Goal: Task Accomplishment & Management: Manage account settings

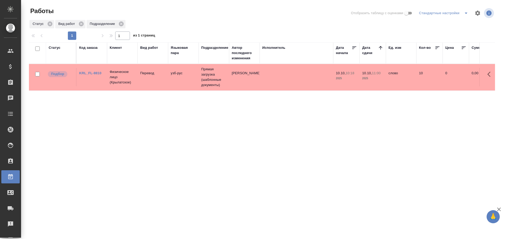
click at [174, 71] on td "узб-рус" at bounding box center [183, 77] width 30 height 18
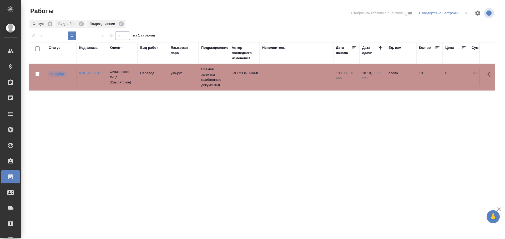
click at [174, 71] on td "узб-рус" at bounding box center [183, 77] width 30 height 18
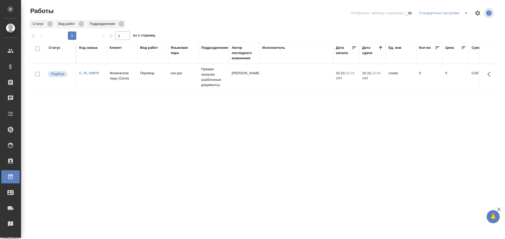
click at [179, 73] on td "каз-рус" at bounding box center [183, 77] width 30 height 18
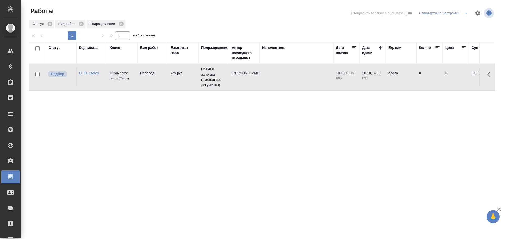
click at [179, 73] on td "каз-рус" at bounding box center [183, 77] width 30 height 18
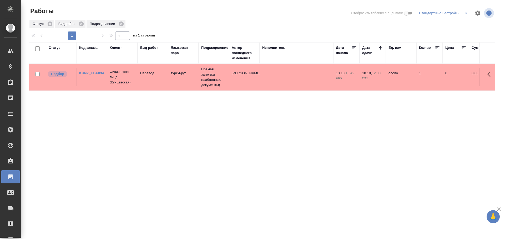
click at [140, 85] on td "Перевод" at bounding box center [152, 77] width 30 height 18
click at [177, 82] on td "узб-рус" at bounding box center [183, 77] width 30 height 18
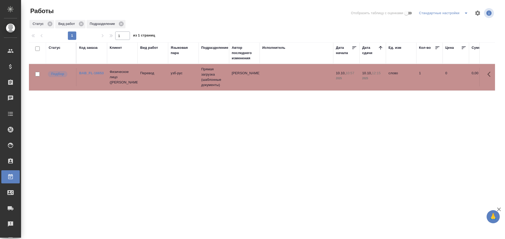
click at [177, 82] on td "узб-рус" at bounding box center [183, 77] width 30 height 18
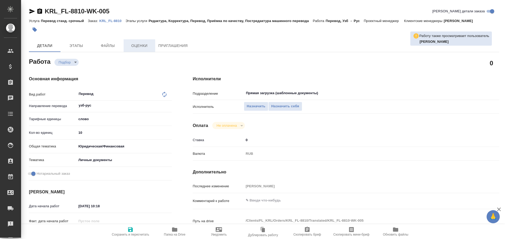
type textarea "x"
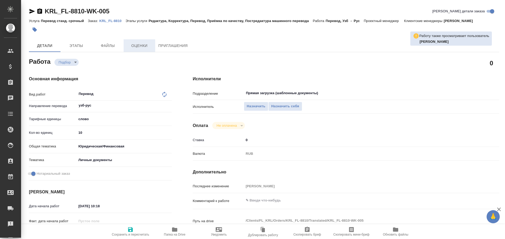
type textarea "x"
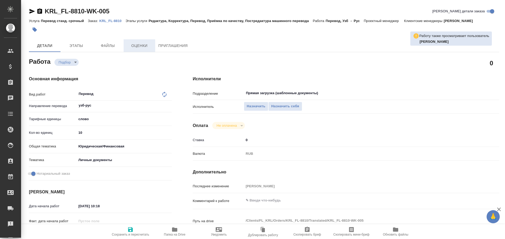
type textarea "x"
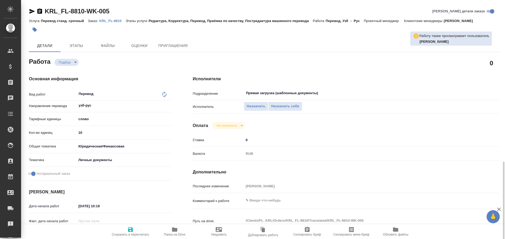
scroll to position [184, 0]
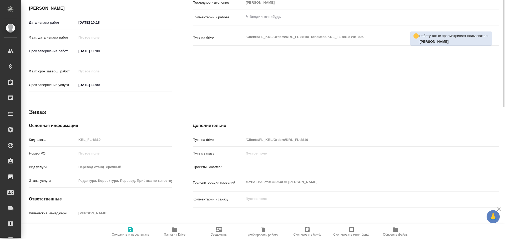
type textarea "x"
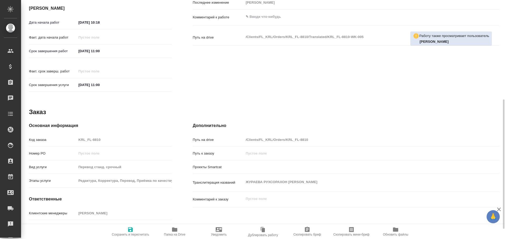
type textarea "x"
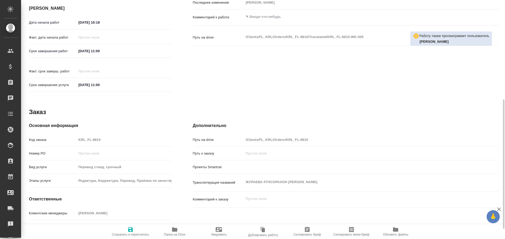
type textarea "x"
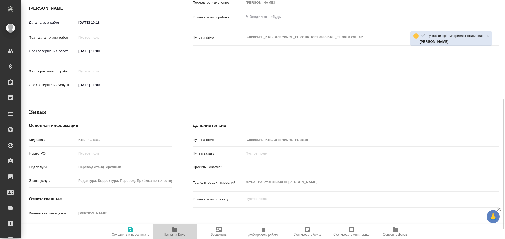
click at [178, 230] on span "Папка на Drive" at bounding box center [175, 232] width 38 height 10
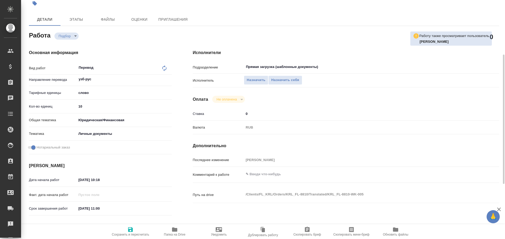
scroll to position [0, 0]
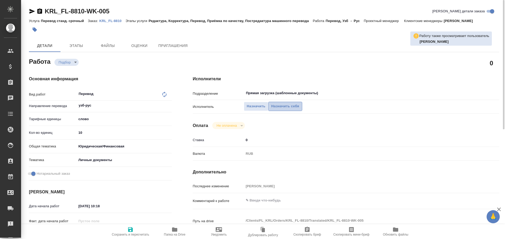
click at [293, 108] on span "Назначить себя" at bounding box center [285, 107] width 28 height 6
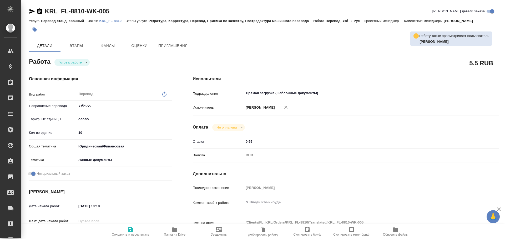
type textarea "x"
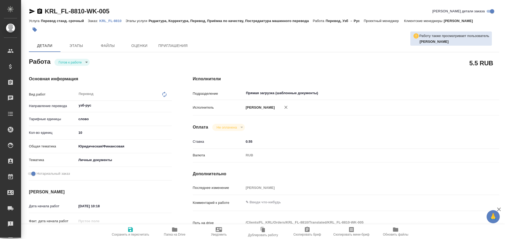
type textarea "x"
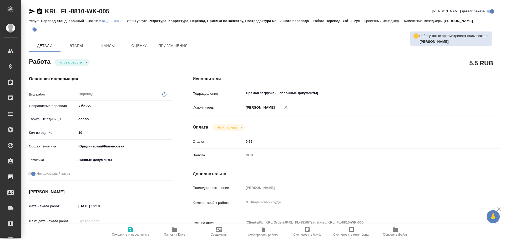
type textarea "x"
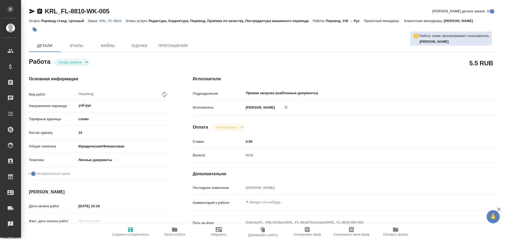
type textarea "x"
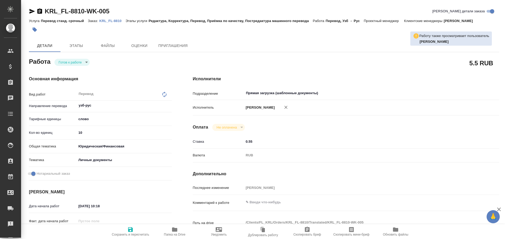
click at [83, 132] on input "10" at bounding box center [123, 133] width 95 height 8
type textarea "x"
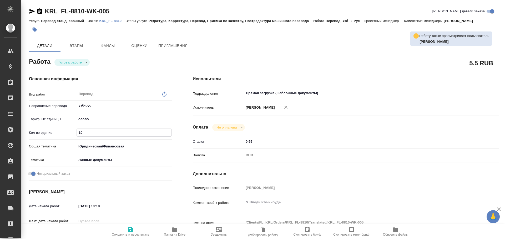
type textarea "x"
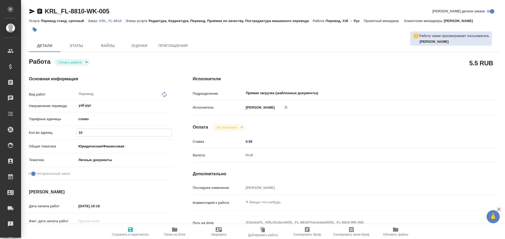
type textarea "x"
type input "100"
type textarea "x"
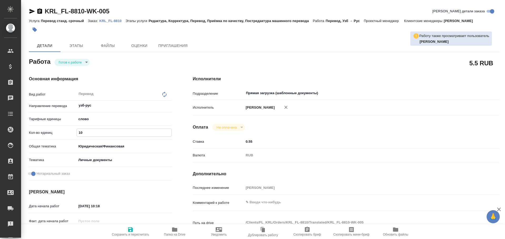
type textarea "x"
type input "100"
click at [128, 230] on icon "button" at bounding box center [130, 230] width 5 height 5
type textarea "x"
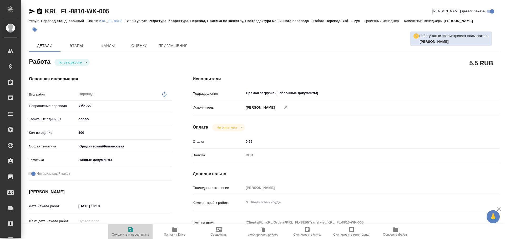
type textarea "x"
type input "readyForWork"
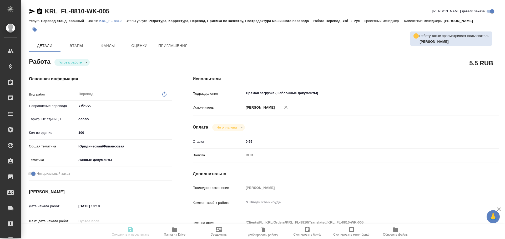
type textarea "Перевод"
type textarea "x"
type input "узб-рус"
type input "5a8b1489cc6b4906c91bfd90"
type input "100"
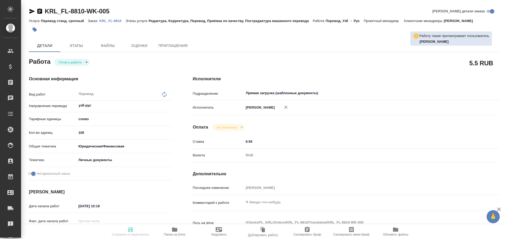
type input "yr-fn"
type input "5a8b8b956a9677013d343cfe"
checkbox input "true"
type input "10.10.2025 10:18"
type input "10.10.2025 11:00"
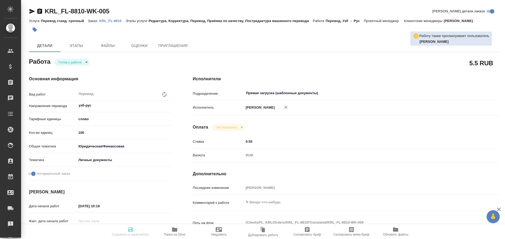
type input "10.10.2025 11:00"
type input "Прямая загрузка (шаблонные документы)"
type input "notPayed"
type input "0.55"
type input "RUB"
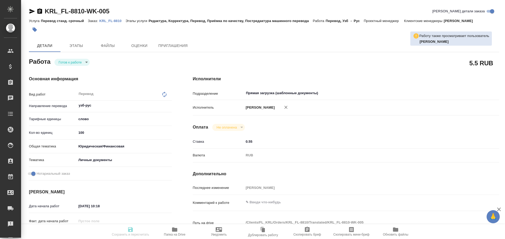
type input "[PERSON_NAME]"
type textarea "x"
type textarea "/Clients/FL_KRL/Orders/KRL_FL-8810/Translated/KRL_FL-8810-WK-005"
type textarea "x"
type input "KRL_FL-8810"
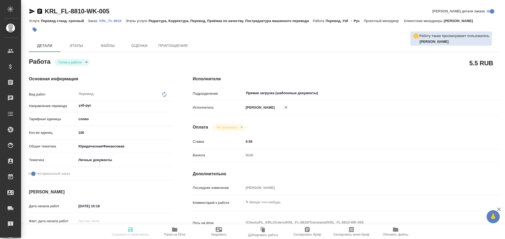
type input "Перевод станд. срочный"
type input "Редактура, Корректура, Перевод, Приёмка по качеству, Постредактура машинного пе…"
type input "Касымов Тимур"
type input "/Clients/FL_KRL/Orders/KRL_FL-8810"
type textarea "ЖУРАЕВА РУХСОРАХОН ОТАБЕК КИЗИ"
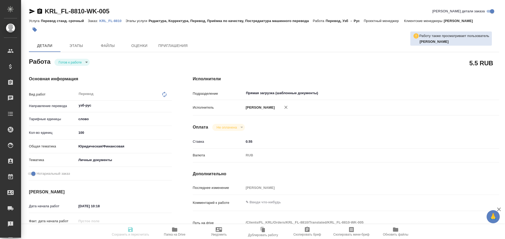
type textarea "x"
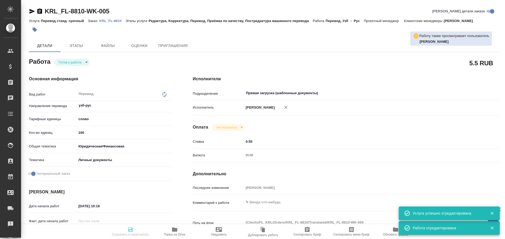
type textarea "x"
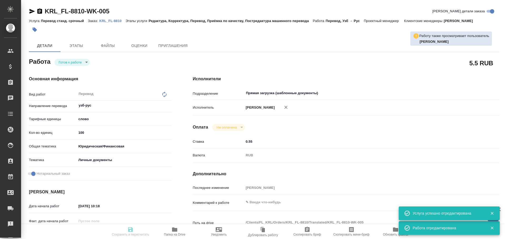
type textarea "x"
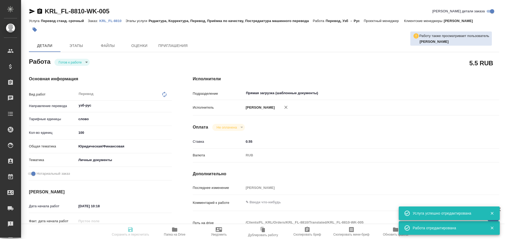
type textarea "x"
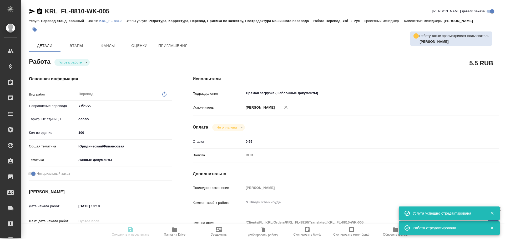
type textarea "x"
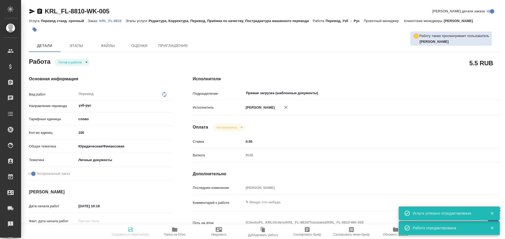
type input "readyForWork"
type textarea "Перевод"
type textarea "x"
type input "узб-рус"
type input "5a8b1489cc6b4906c91bfd90"
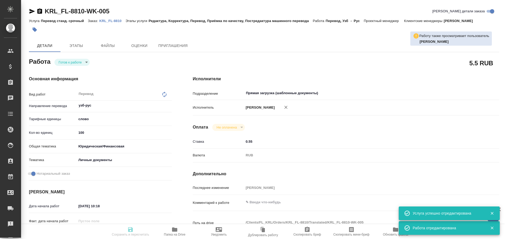
type input "100"
type input "yr-fn"
type input "5a8b8b956a9677013d343cfe"
checkbox input "true"
type input "10.10.2025 10:18"
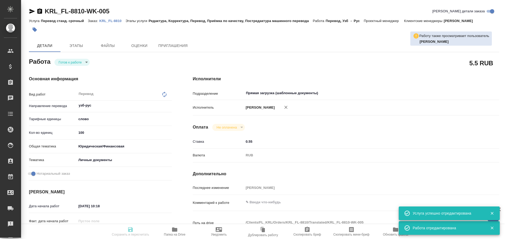
type input "10.10.2025 11:00"
type input "Прямая загрузка (шаблонные документы)"
type input "notPayed"
type input "0.55"
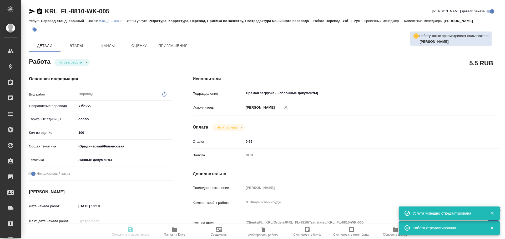
type input "RUB"
type input "[PERSON_NAME]"
type textarea "x"
type textarea "/Clients/FL_KRL/Orders/KRL_FL-8810/Translated/KRL_FL-8810-WK-005"
type textarea "x"
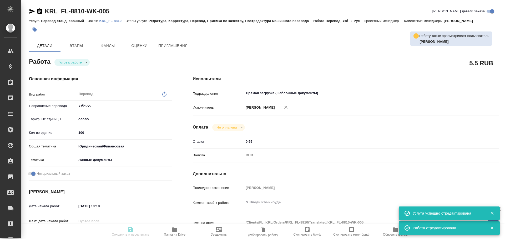
type input "KRL_FL-8810"
type input "Перевод станд. срочный"
type input "Редактура, Корректура, Перевод, Приёмка по качеству, Постредактура машинного пе…"
type input "Касымов Тимур"
type input "/Clients/FL_KRL/Orders/KRL_FL-8810"
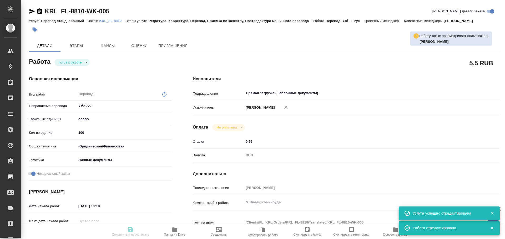
type textarea "ЖУРАЕВА РУХСОРАХОН ОТАБЕК КИЗИ"
type textarea "x"
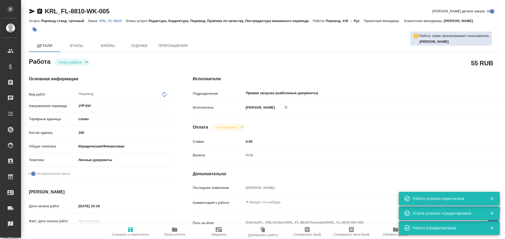
type textarea "x"
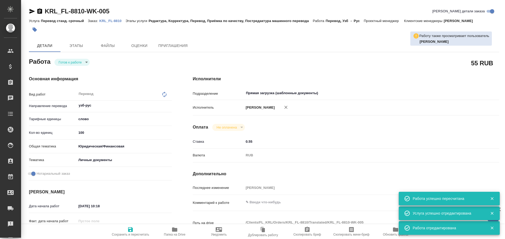
type textarea "x"
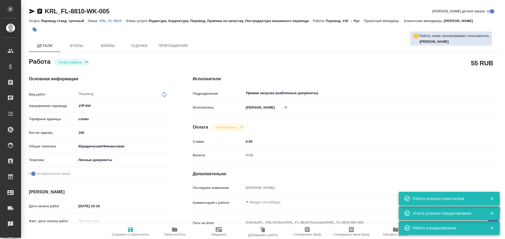
type textarea "x"
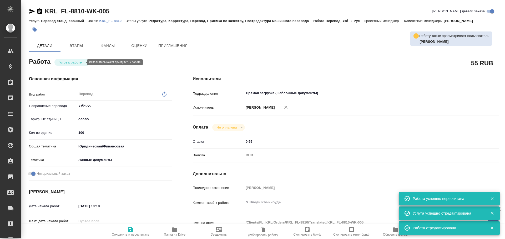
click at [70, 62] on body "🙏 .cls-1 fill:#fff; AWATERA Gusev Alexandr Клиенты Спецификации Заказы 0 Чаты T…" at bounding box center [252, 119] width 505 height 239
type textarea "x"
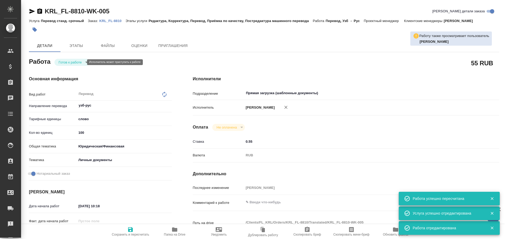
type textarea "x"
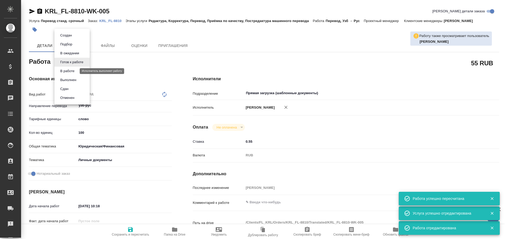
click at [69, 70] on button "В работе" at bounding box center [67, 71] width 17 height 6
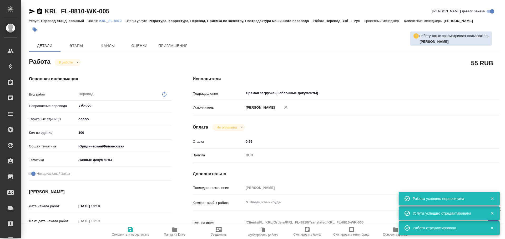
type textarea "x"
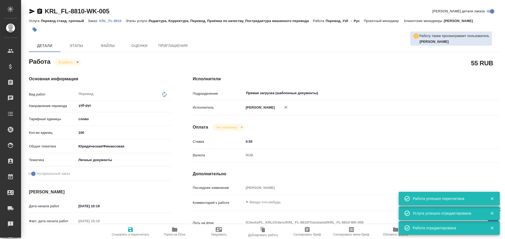
type textarea "x"
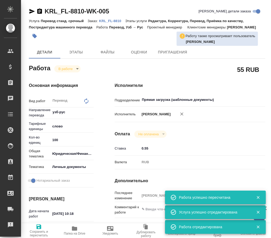
type textarea "x"
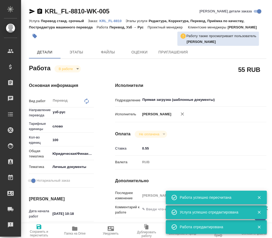
type textarea "x"
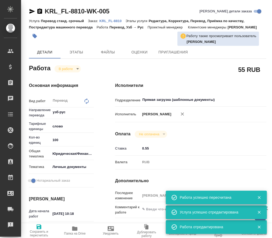
type textarea "x"
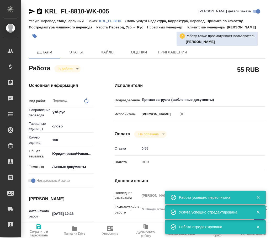
type textarea "x"
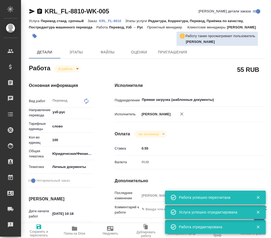
type textarea "x"
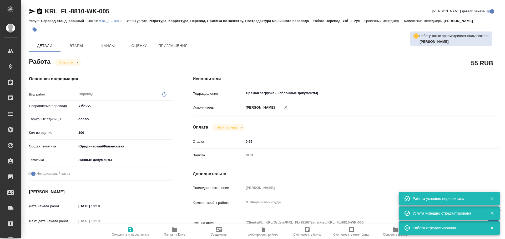
type textarea "x"
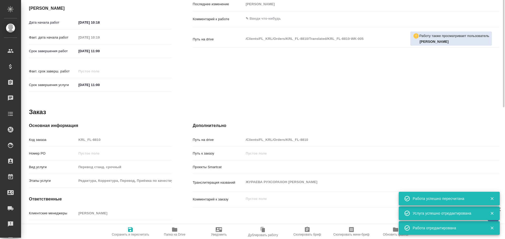
scroll to position [203, 0]
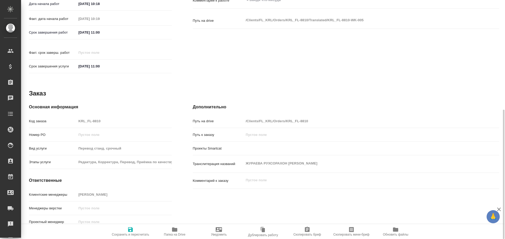
click at [175, 235] on span "Папка на Drive" at bounding box center [175, 235] width 22 height 4
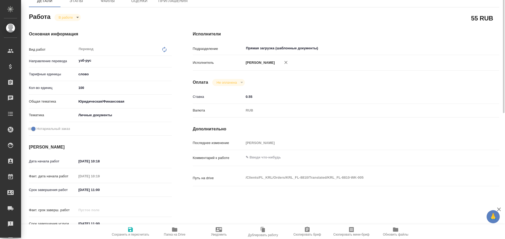
scroll to position [0, 0]
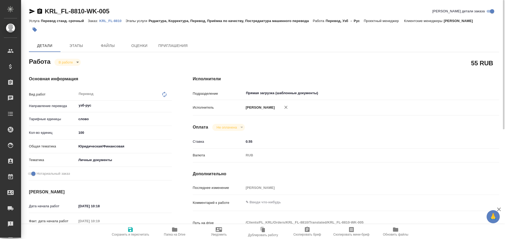
click at [65, 63] on body "🙏 .cls-1 fill:#fff; AWATERA Gusev Alexandr Клиенты Спецификации Заказы 0 Чаты T…" at bounding box center [252, 119] width 505 height 239
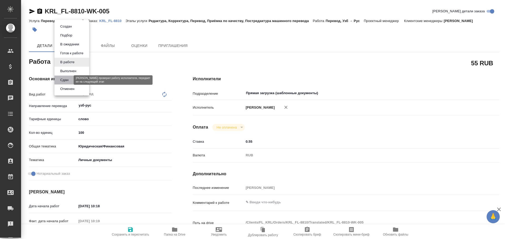
click at [65, 79] on button "Сдан" at bounding box center [64, 80] width 11 height 6
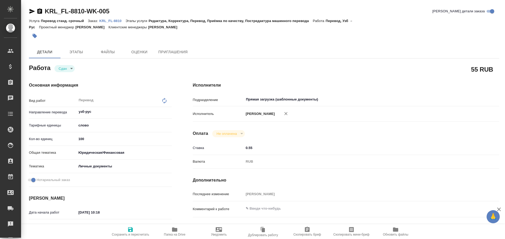
type textarea "x"
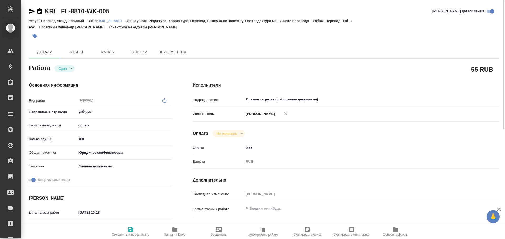
scroll to position [79, 0]
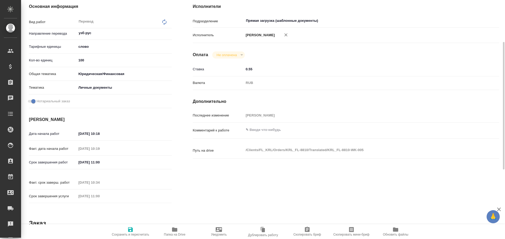
type textarea "x"
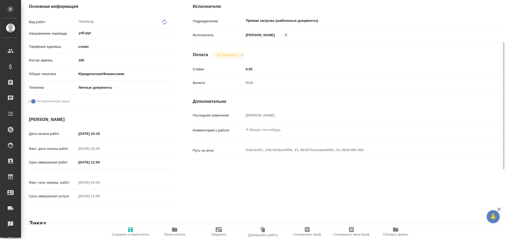
click at [127, 229] on icon "button" at bounding box center [130, 230] width 6 height 6
type textarea "x"
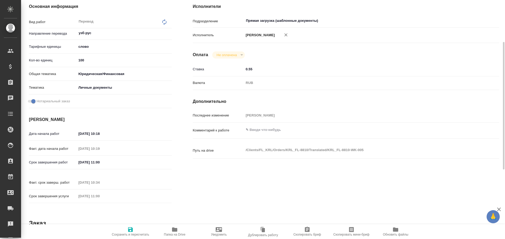
type textarea "x"
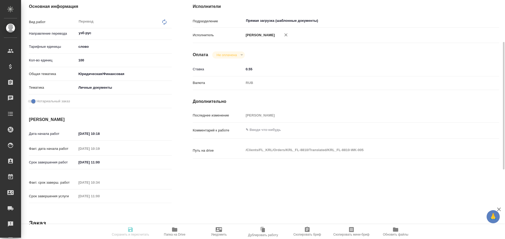
type textarea "x"
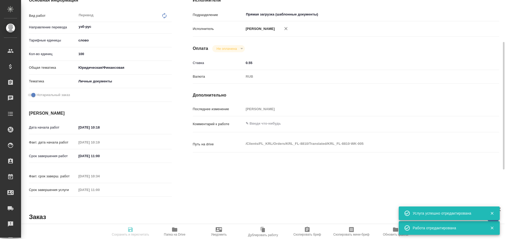
type textarea "x"
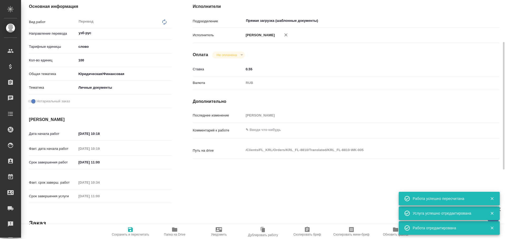
scroll to position [158, 0]
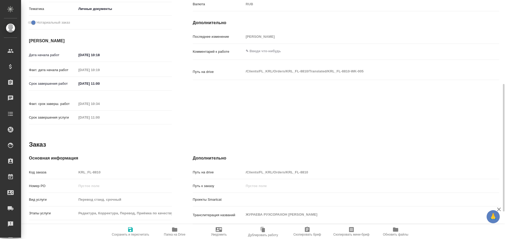
click at [64, 168] on div "Код заказа KRL_FL-8810" at bounding box center [100, 172] width 143 height 9
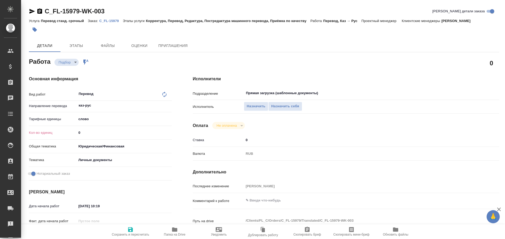
type textarea "x"
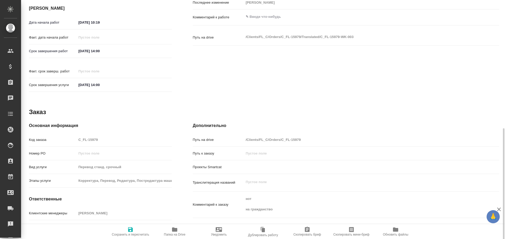
scroll to position [203, 0]
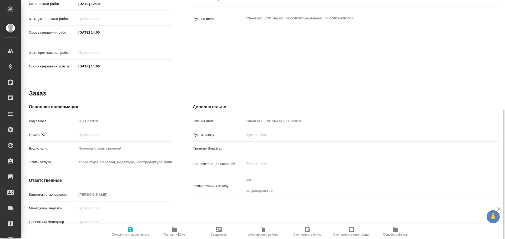
type textarea "x"
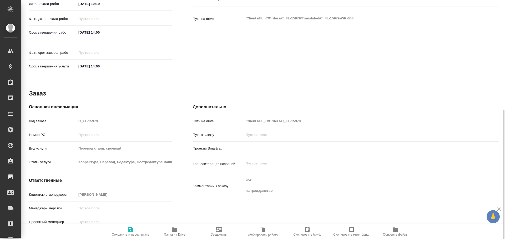
type textarea "x"
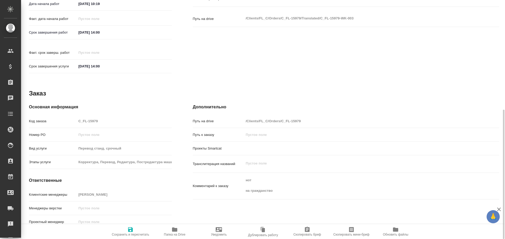
click at [172, 227] on icon "button" at bounding box center [174, 230] width 6 height 6
type textarea "x"
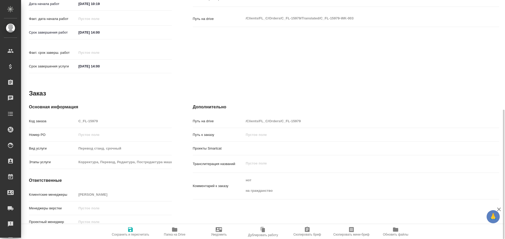
type textarea "x"
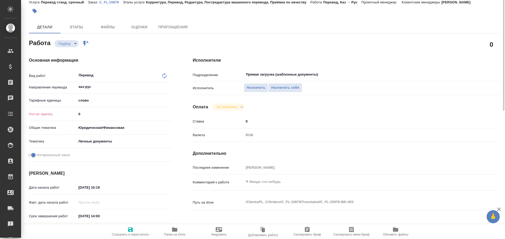
scroll to position [0, 0]
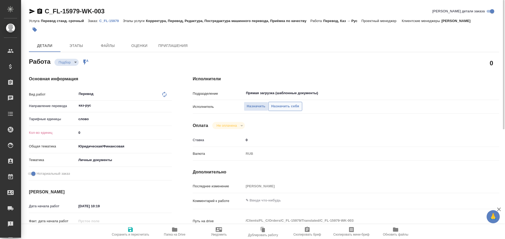
click at [274, 108] on span "Назначить себя" at bounding box center [285, 107] width 28 height 6
type textarea "x"
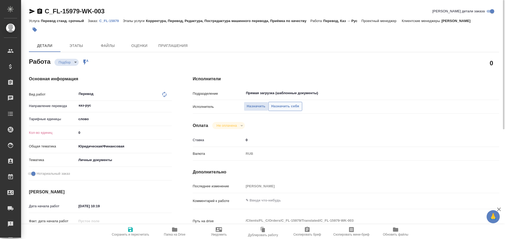
type textarea "x"
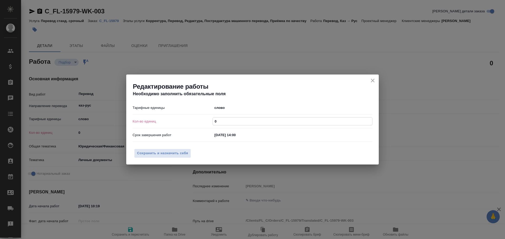
drag, startPoint x: 218, startPoint y: 124, endPoint x: 144, endPoint y: 116, distance: 74.7
click at [148, 117] on div "Кол-во единиц 0" at bounding box center [252, 121] width 240 height 9
type textarea "x"
type input "1"
type textarea "x"
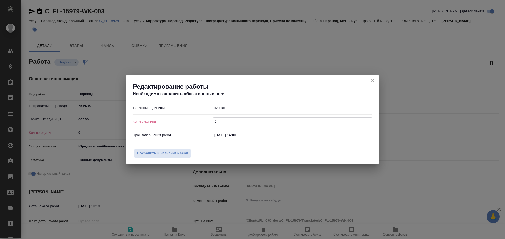
type textarea "x"
type input "1"
type textarea "x"
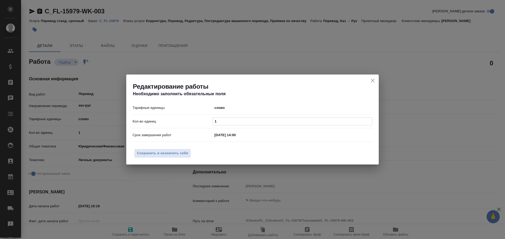
type input "10"
type textarea "x"
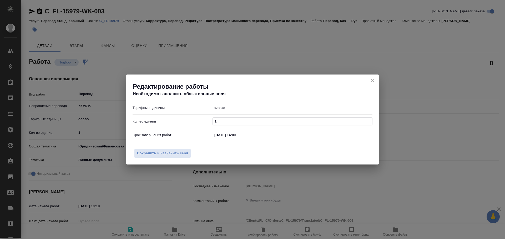
type input "10"
type textarea "x"
type input "100"
type textarea "x"
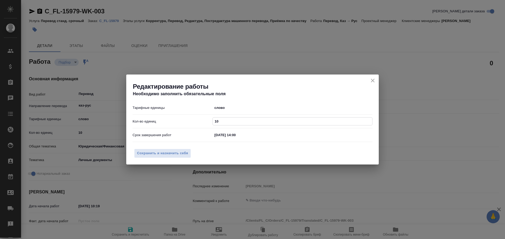
type textarea "x"
type input "100"
click at [146, 150] on button "Сохранить и назначить себя" at bounding box center [162, 153] width 57 height 9
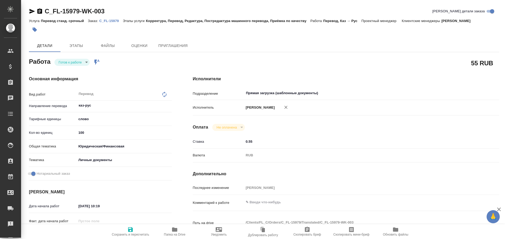
type textarea "x"
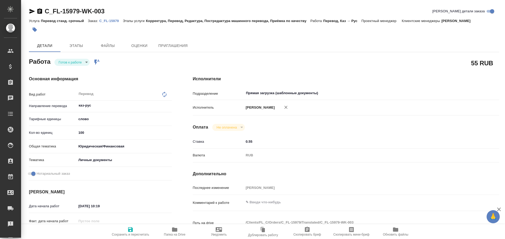
type textarea "x"
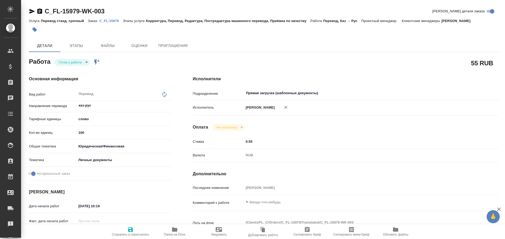
type textarea "x"
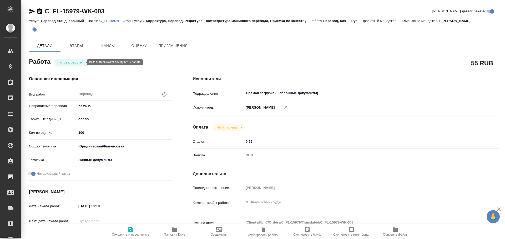
click at [66, 63] on body "🙏 .cls-1 fill:#fff; AWATERA [PERSON_NAME] Спецификации Заказы Чаты Todo Проекты…" at bounding box center [252, 119] width 505 height 239
type textarea "x"
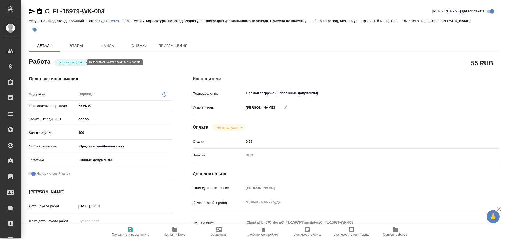
type textarea "x"
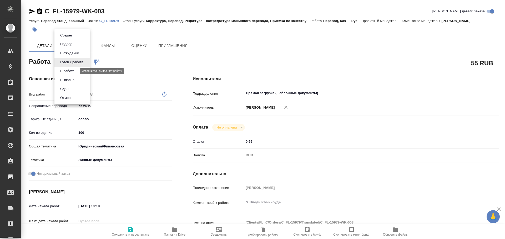
click at [64, 70] on button "В работе" at bounding box center [67, 71] width 17 height 6
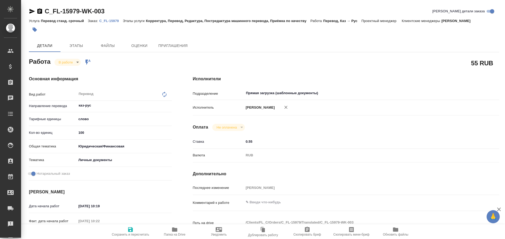
type textarea "x"
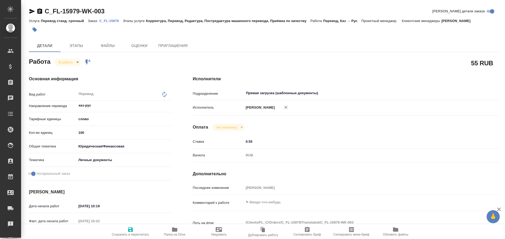
type textarea "x"
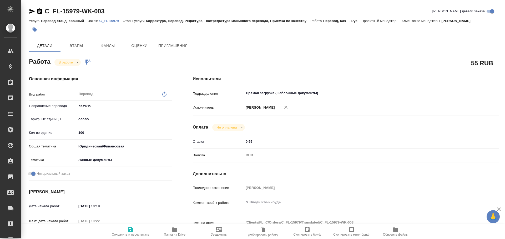
type textarea "x"
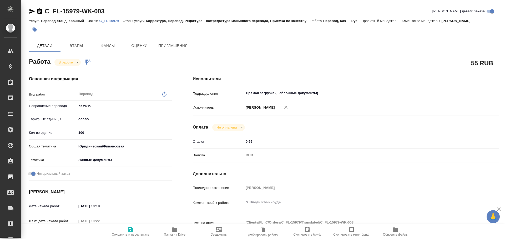
type textarea "x"
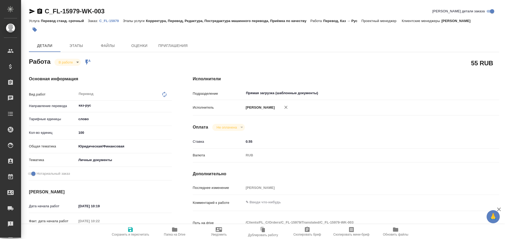
type textarea "x"
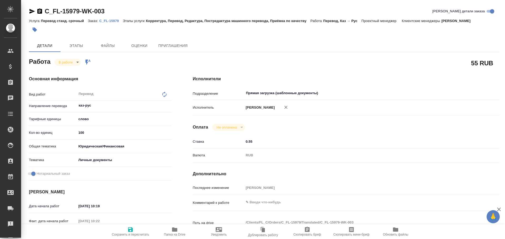
type textarea "x"
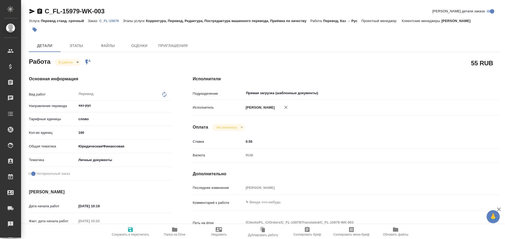
type textarea "x"
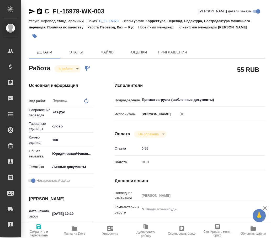
type textarea "x"
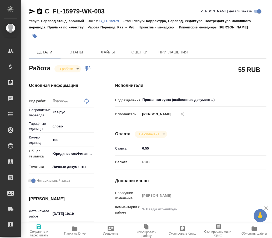
type textarea "x"
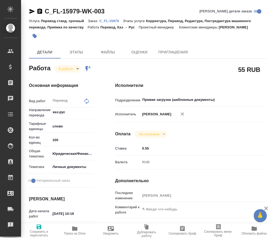
type textarea "x"
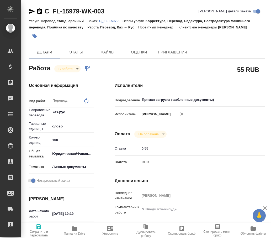
type textarea "x"
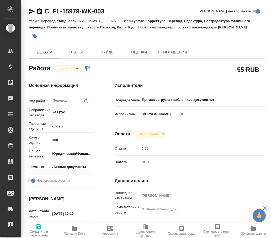
type textarea "x"
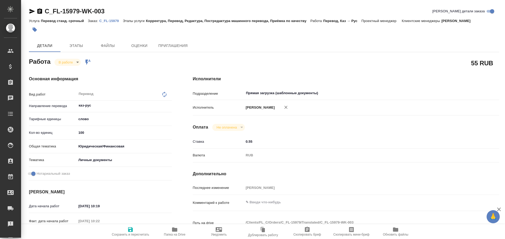
type textarea "x"
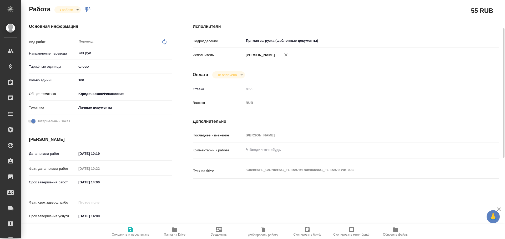
scroll to position [203, 0]
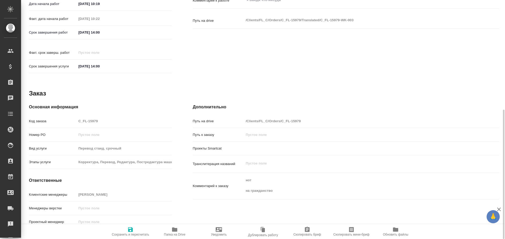
click at [174, 229] on icon "button" at bounding box center [174, 230] width 5 height 4
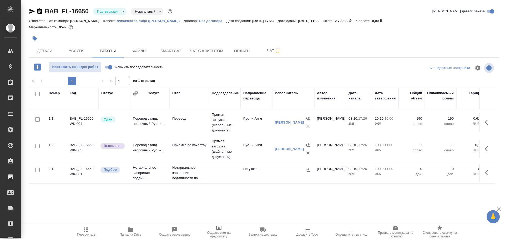
click at [186, 125] on td "Перевод" at bounding box center [188, 123] width 39 height 18
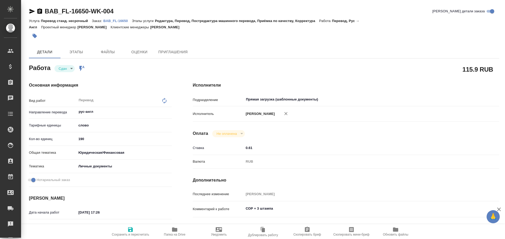
type textarea "x"
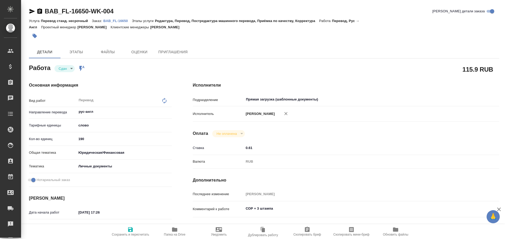
type textarea "x"
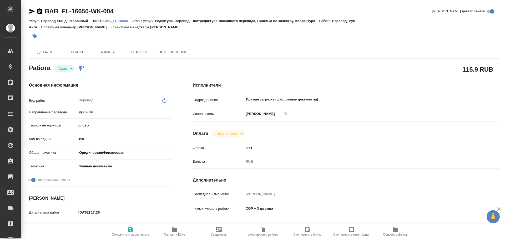
type textarea "x"
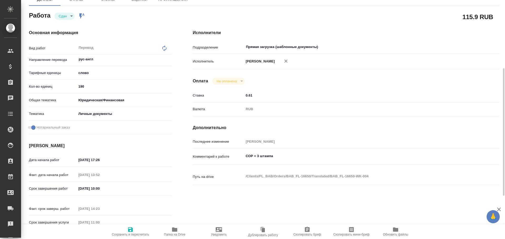
scroll to position [79, 0]
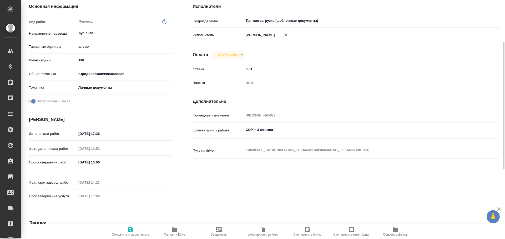
type textarea "x"
click at [275, 129] on textarea "СОР + 3 штампа" at bounding box center [359, 130] width 230 height 9
type textarea "x"
type textarea "СОР + 3 штампа"
type textarea "x"
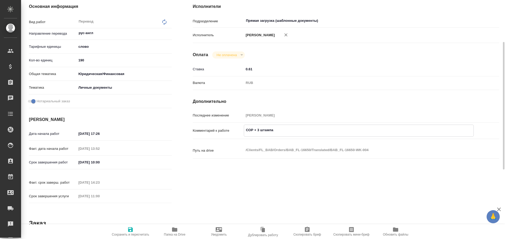
type textarea "x"
type textarea "СОР + 3 штампа +"
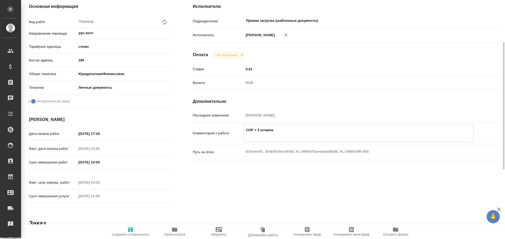
type textarea "x"
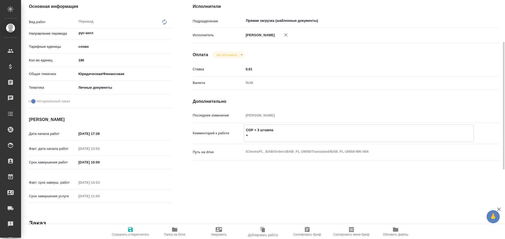
type textarea "СОР + 3 штампа +C"
type textarea "x"
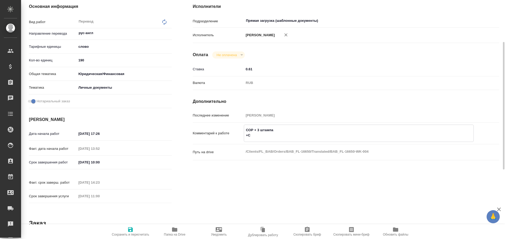
type textarea "x"
type textarea "СОР + 3 штампа +CJ"
type textarea "x"
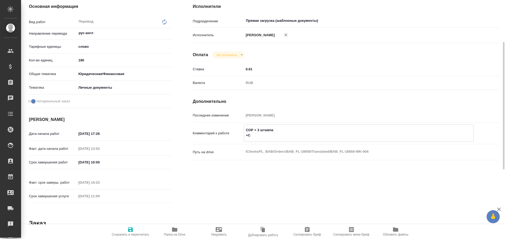
type textarea "x"
type textarea "СОР + 3 штампа +CJH"
type textarea "x"
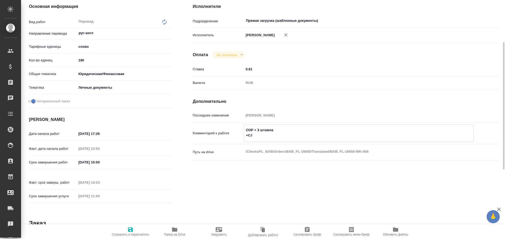
type textarea "x"
type textarea "СОР + 3 штампа +CJ"
type textarea "x"
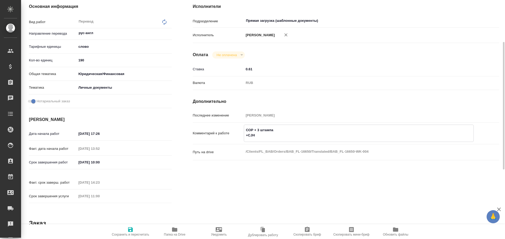
type textarea "x"
type textarea "СОР + 3 штампа +C"
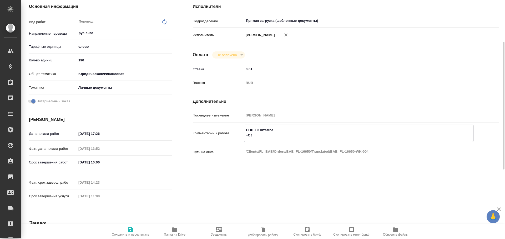
type textarea "x"
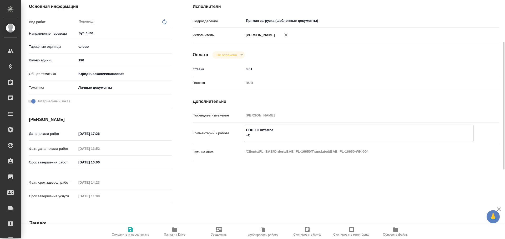
type textarea "СОР + 3 штампа +"
type textarea "x"
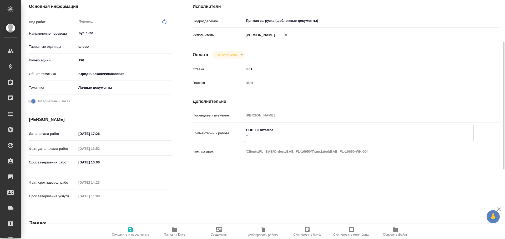
type textarea "x"
type textarea "СОР + 3 штампа +С"
type textarea "x"
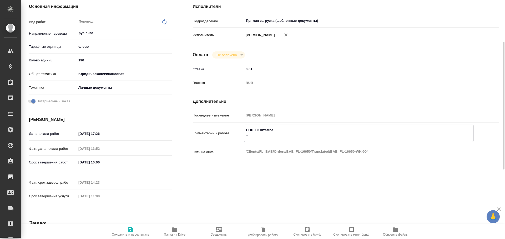
type textarea "x"
type textarea "СОР + 3 штампа +СО"
type textarea "x"
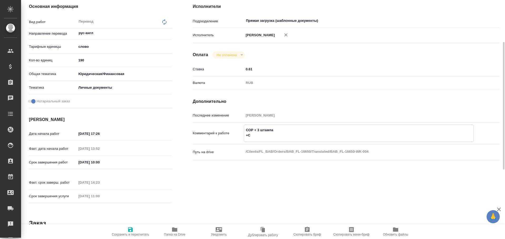
type textarea "x"
type textarea "СОР + 3 штампа +СОР"
type textarea "x"
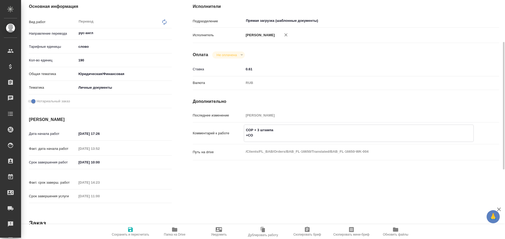
type textarea "x"
type textarea "СОР + 3 штампа +СОР"
type textarea "x"
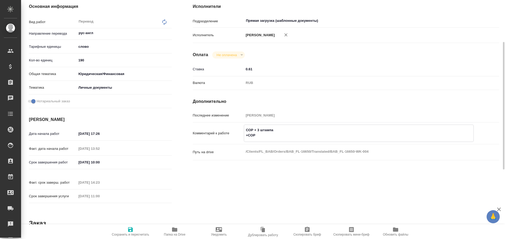
click at [130, 232] on icon "button" at bounding box center [130, 230] width 5 height 5
type textarea "x"
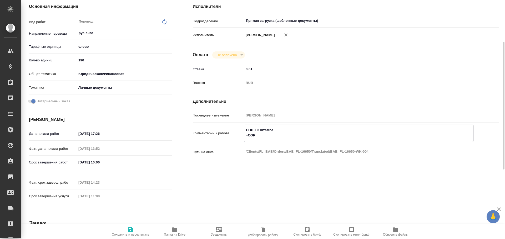
type textarea "x"
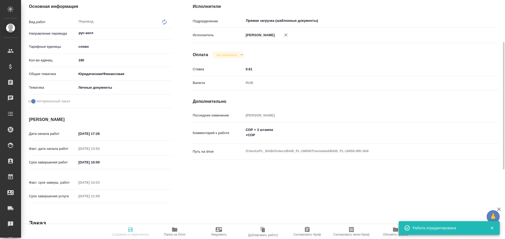
type textarea "x"
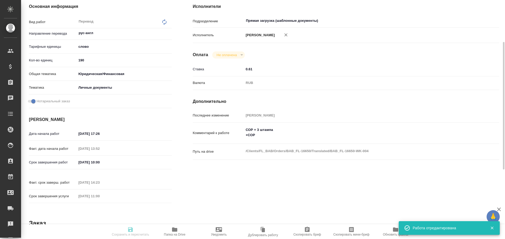
type input "closed"
type textarea "Перевод"
type textarea "x"
type input "рус-англ"
type input "5a8b1489cc6b4906c91bfd90"
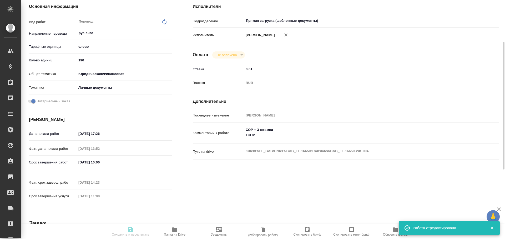
type input "190"
type input "yr-fn"
type input "5a8b8b956a9677013d343cfe"
checkbox input "true"
type input "08.10.2025 17:26"
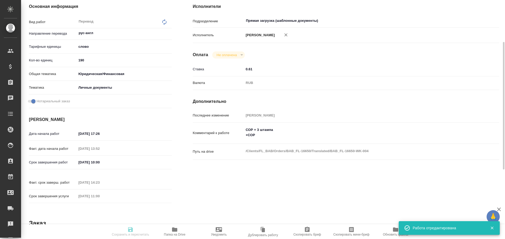
type input "09.10.2025 13:52"
type input "10.10.2025 10:00"
type input "09.10.2025 14:23"
type input "10.10.2025 11:00"
type input "Прямая загрузка (шаблонные документы)"
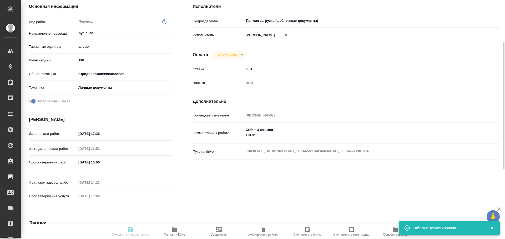
type input "notPayed"
type input "0.61"
type input "RUB"
type input "[PERSON_NAME]"
type textarea "СОР + 3 штампа +СОР"
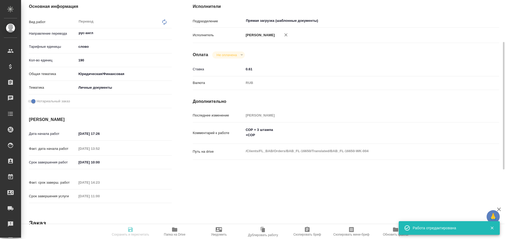
type textarea "x"
type textarea "/Clients/FL_BAB/Orders/BAB_FL-16650/Translated/BAB_FL-16650-WK-004"
type textarea "x"
type input "BAB_FL-16650"
type input "Перевод станд. несрочный"
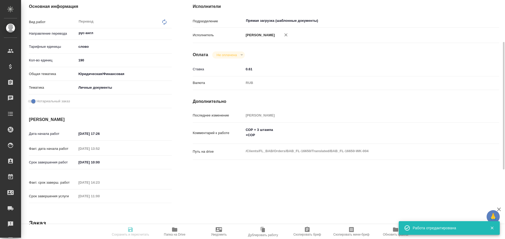
type input "Редактура, Перевод, Постредактура машинного перевода, Приёмка по качеству, Корр…"
type input "Соловкова Екатерина"
type input "/Clients/FL_BAB/Orders/BAB_FL-16650"
type textarea "x"
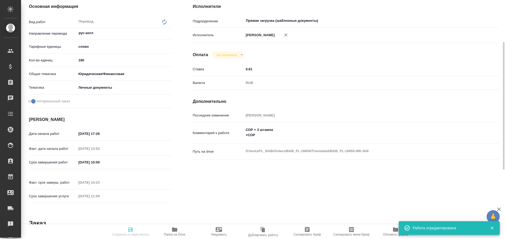
type textarea "x"
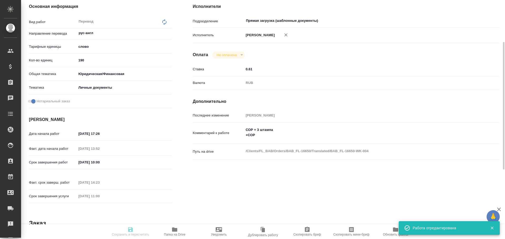
type textarea "x"
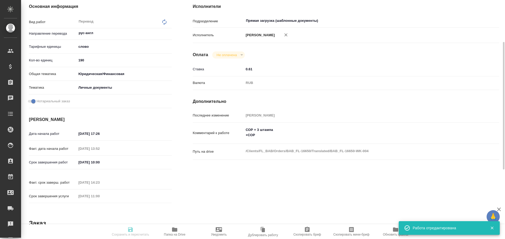
type textarea "x"
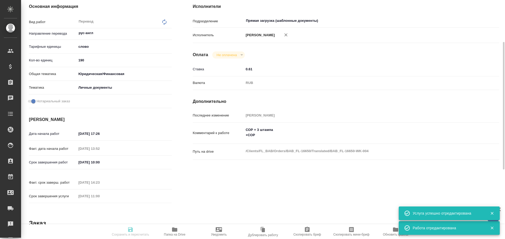
type textarea "x"
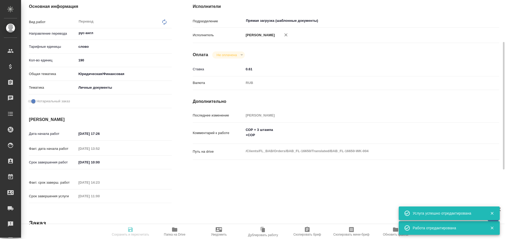
type textarea "x"
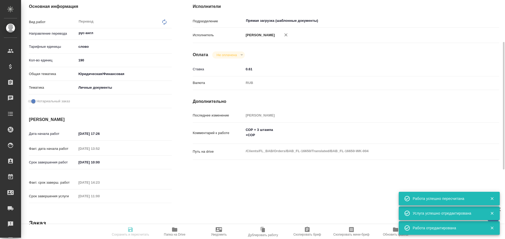
type input "closed"
type textarea "Перевод"
type textarea "x"
type input "рус-англ"
type input "5a8b1489cc6b4906c91bfd90"
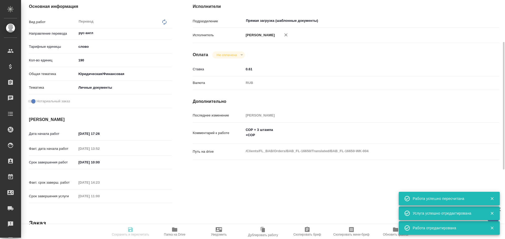
type input "190"
type input "yr-fn"
type input "5a8b8b956a9677013d343cfe"
checkbox input "true"
type input "08.10.2025 17:26"
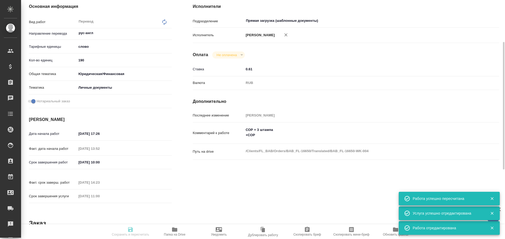
type input "09.10.2025 13:52"
type input "10.10.2025 10:00"
type input "09.10.2025 14:23"
type input "10.10.2025 11:00"
type input "Прямая загрузка (шаблонные документы)"
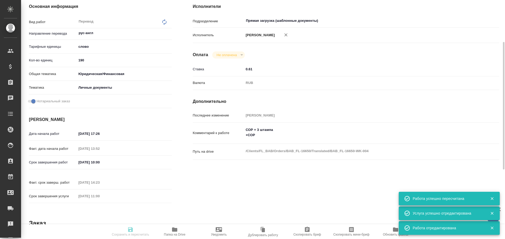
type input "notPayed"
type input "0.61"
type input "RUB"
type input "[PERSON_NAME]"
type textarea "СОР + 3 штампа +СОР"
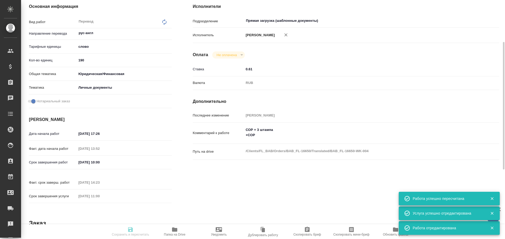
type textarea "x"
type textarea "/Clients/FL_BAB/Orders/BAB_FL-16650/Translated/BAB_FL-16650-WK-004"
type textarea "x"
type input "BAB_FL-16650"
type input "Перевод станд. несрочный"
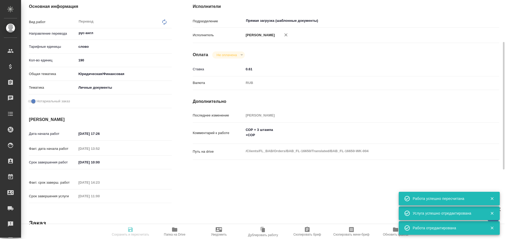
type input "Редактура, Перевод, Постредактура машинного перевода, Приёмка по качеству, Корр…"
type input "Соловкова Екатерина"
type input "/Clients/FL_BAB/Orders/BAB_FL-16650"
type textarea "x"
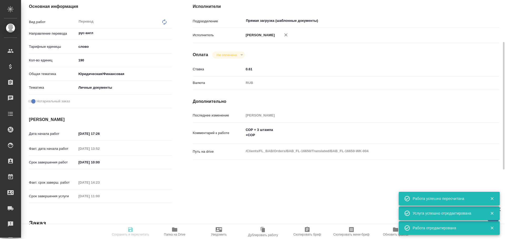
type textarea "x"
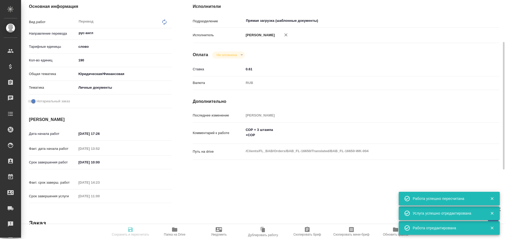
type textarea "x"
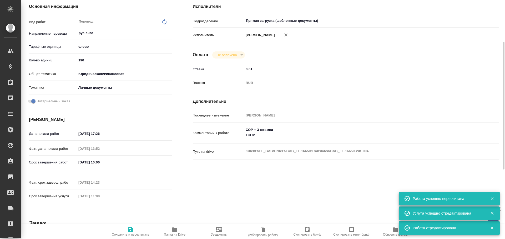
type textarea "x"
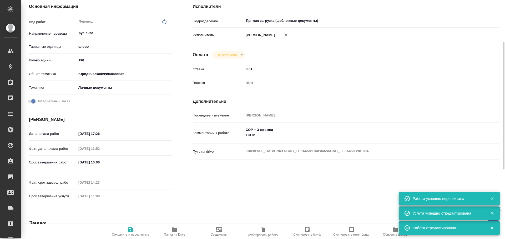
type textarea "x"
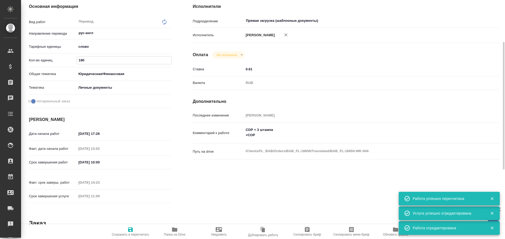
type textarea "x"
click at [80, 61] on input "190" at bounding box center [124, 60] width 95 height 8
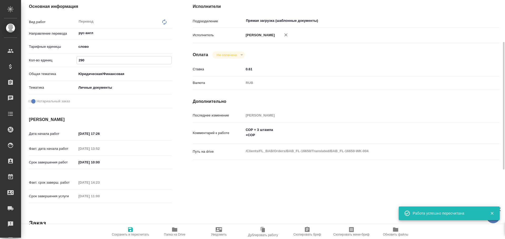
click at [130, 231] on icon "button" at bounding box center [130, 230] width 6 height 6
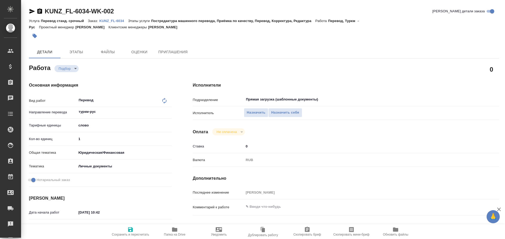
type textarea "x"
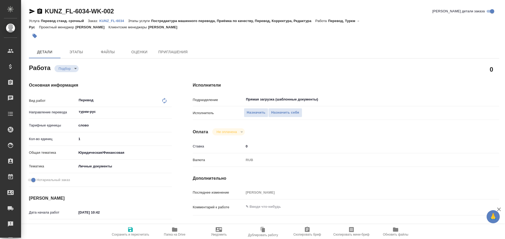
type textarea "x"
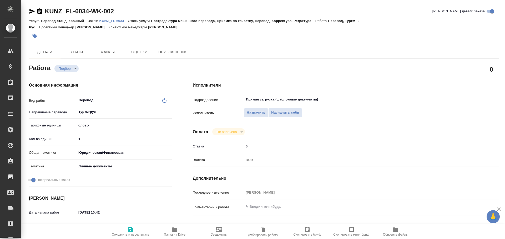
type textarea "x"
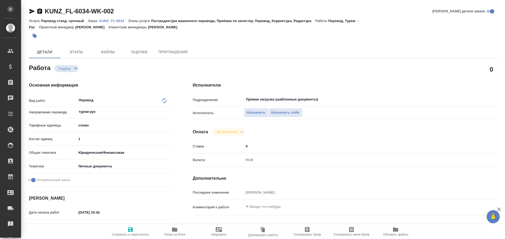
type textarea "x"
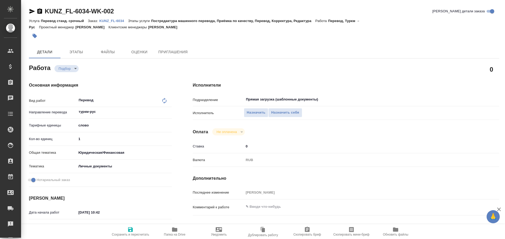
type textarea "x"
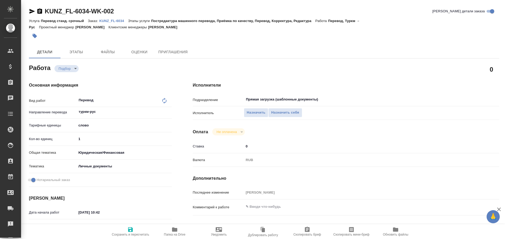
type textarea "x"
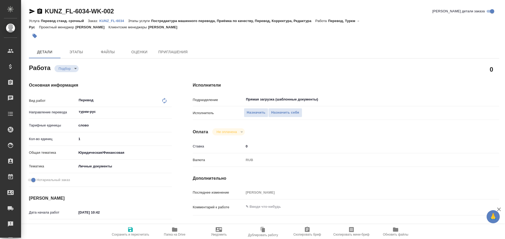
type textarea "x"
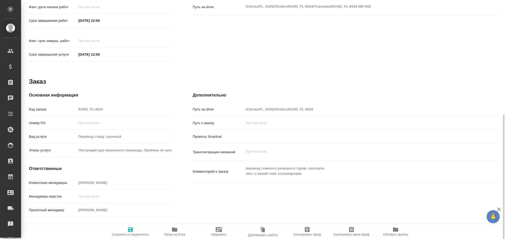
scroll to position [223, 0]
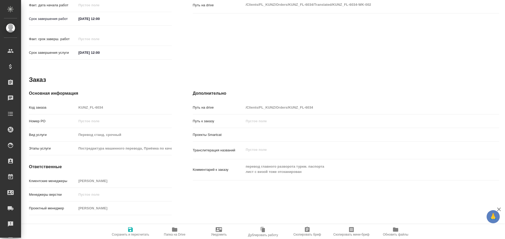
click at [173, 229] on icon "button" at bounding box center [174, 230] width 5 height 4
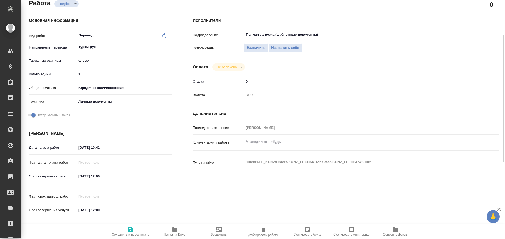
scroll to position [12, 0]
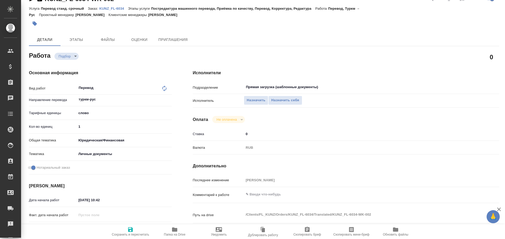
drag, startPoint x: 86, startPoint y: 126, endPoint x: 54, endPoint y: 123, distance: 31.7
click at [55, 123] on div "Кол-во единиц 1" at bounding box center [100, 126] width 143 height 9
type textarea "x"
type input "7"
type textarea "x"
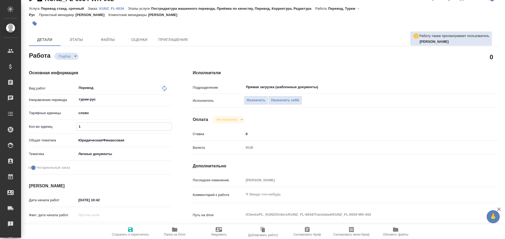
type textarea "x"
type input "75"
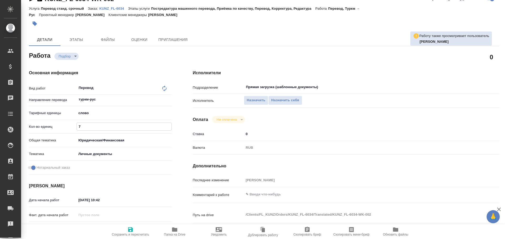
type textarea "x"
type input "75"
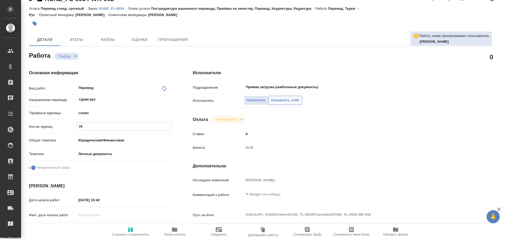
click at [285, 101] on span "Назначить себя" at bounding box center [285, 100] width 28 height 6
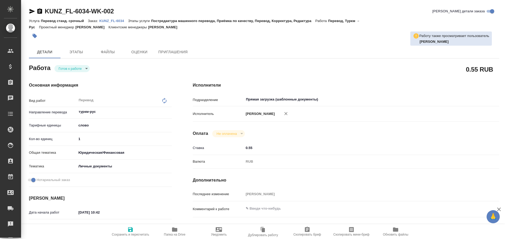
type textarea "x"
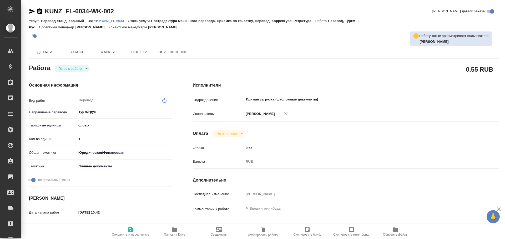
type textarea "x"
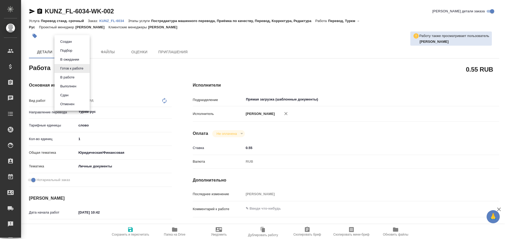
click at [74, 71] on body "🙏 .cls-1 fill:#fff; AWATERA [PERSON_NAME] Спецификации Заказы Чаты Todo Проекты…" at bounding box center [252, 119] width 505 height 239
type textarea "x"
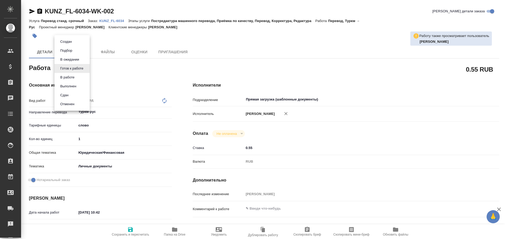
type textarea "x"
click at [73, 78] on button "В работе" at bounding box center [67, 78] width 17 height 6
type textarea "x"
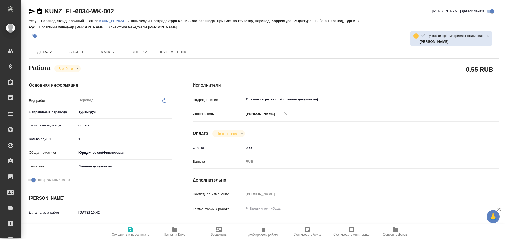
type textarea "x"
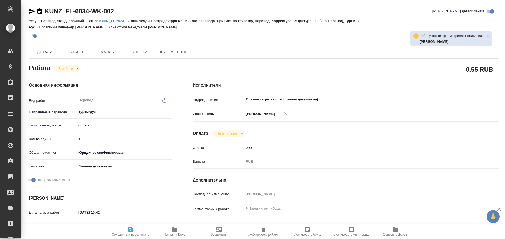
type textarea "x"
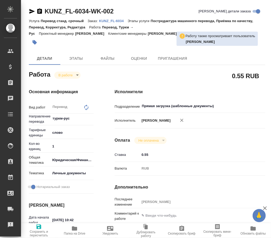
type textarea "x"
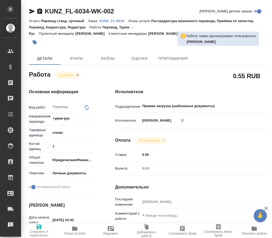
type textarea "x"
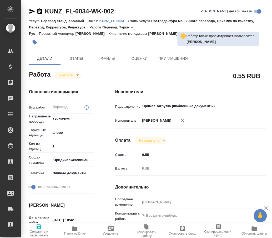
type textarea "x"
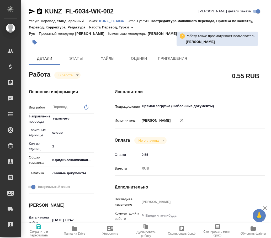
type textarea "x"
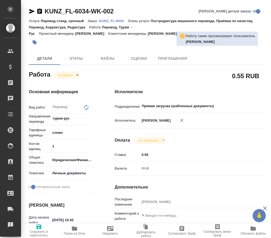
type textarea "x"
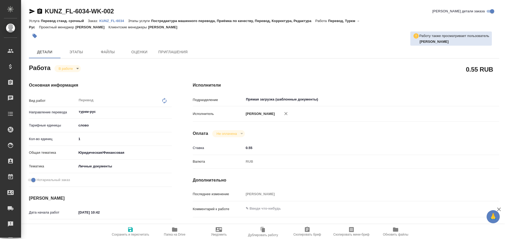
type textarea "x"
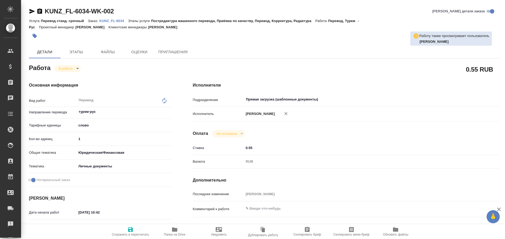
type textarea "x"
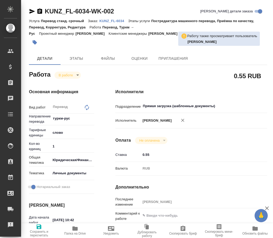
type textarea "x"
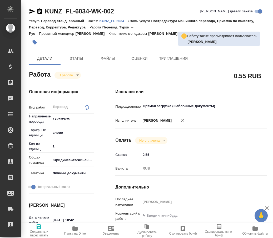
type textarea "x"
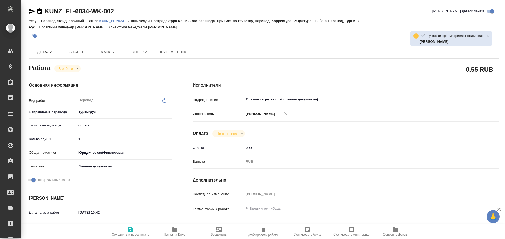
type textarea "x"
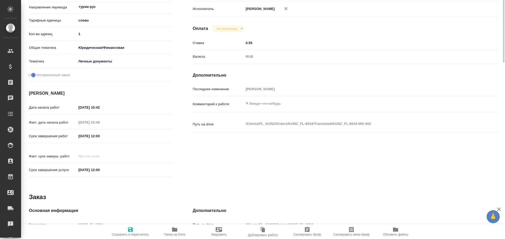
scroll to position [209, 0]
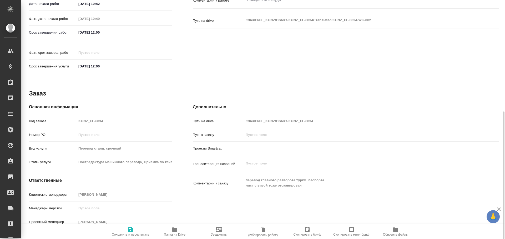
click at [175, 233] on icon "button" at bounding box center [174, 230] width 6 height 6
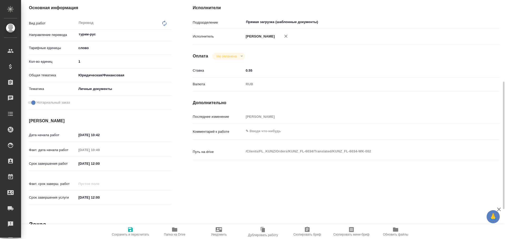
scroll to position [0, 0]
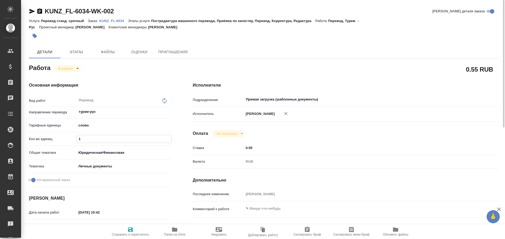
drag, startPoint x: 75, startPoint y: 139, endPoint x: 52, endPoint y: 136, distance: 23.8
click at [52, 137] on div "Кол-во единиц 1" at bounding box center [100, 139] width 143 height 9
type textarea "x"
type input "7"
type textarea "x"
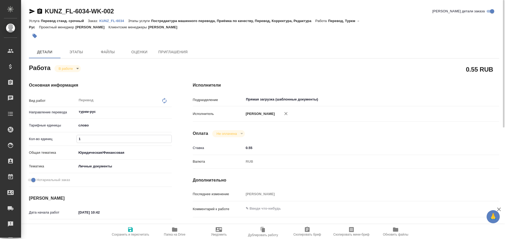
type textarea "x"
type input "75"
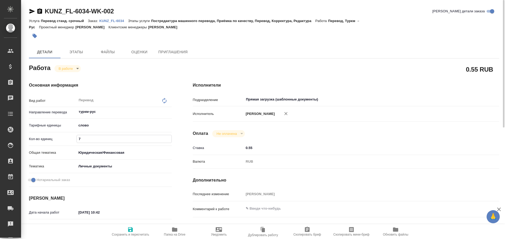
type textarea "x"
type input "75"
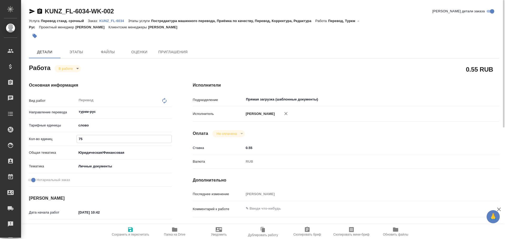
click at [125, 228] on span "Сохранить и пересчитать" at bounding box center [130, 232] width 38 height 10
type textarea "x"
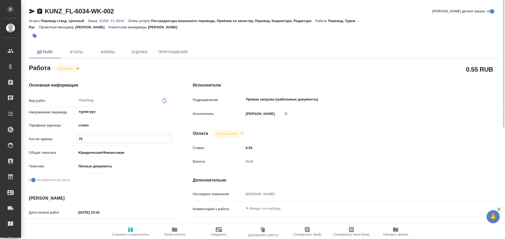
type textarea "x"
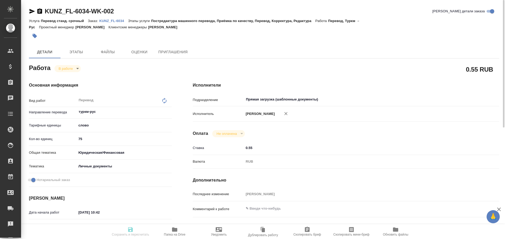
type textarea "x"
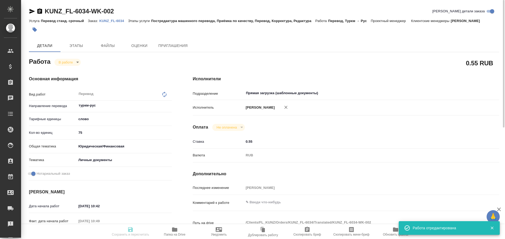
type input "inProgress"
type textarea "Перевод"
type textarea "x"
type input "туркм-рус"
type input "5a8b1489cc6b4906c91bfd90"
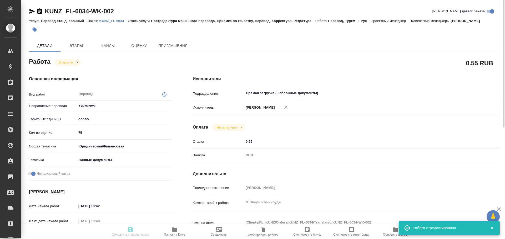
type input "75"
type input "yr-fn"
type input "5a8b8b956a9677013d343cfe"
checkbox input "true"
type input "10.10.2025 10:42"
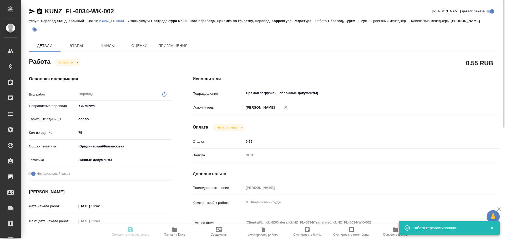
type input "10.10.2025 10:49"
type input "10.10.2025 12:00"
type input "Прямая загрузка (шаблонные документы)"
type input "notPayed"
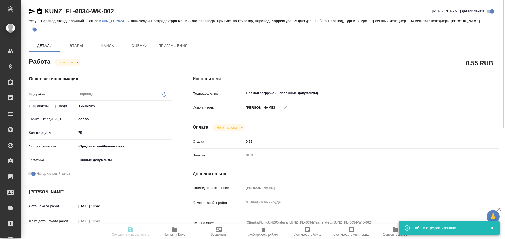
type input "0.55"
type input "RUB"
type input "[PERSON_NAME]"
type textarea "x"
type textarea "/Clients/FL_KUNZ/Orders/KUNZ_FL-6034/Translated/KUNZ_FL-6034-WK-002"
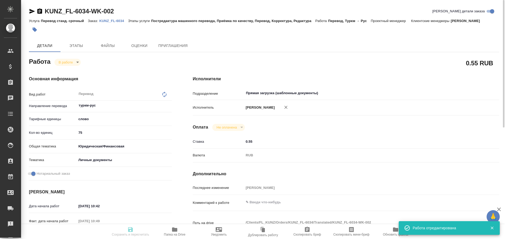
type textarea "x"
type input "KUNZ_FL-6034"
type input "Перевод станд. срочный"
type input "Постредактура машинного перевода, Приёмка по качеству, Перевод, Корректура, Ред…"
type input "Веселова Юлия"
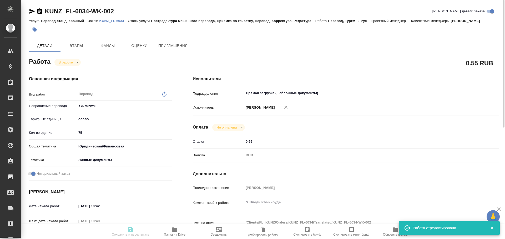
type input "/Clients/FL_KUNZ/Orders/KUNZ_FL-6034"
type textarea "x"
type textarea "перевод главного разворота туркм. паспорта лист с визой тоже отсканирован"
type textarea "x"
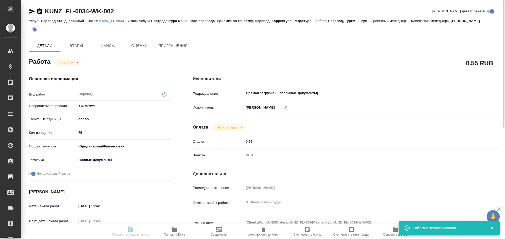
type textarea "x"
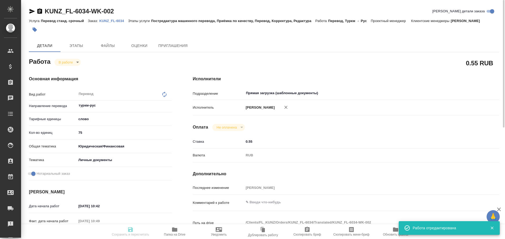
type textarea "x"
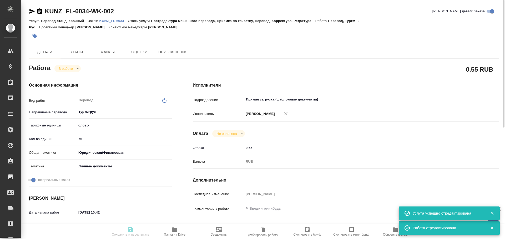
type textarea "x"
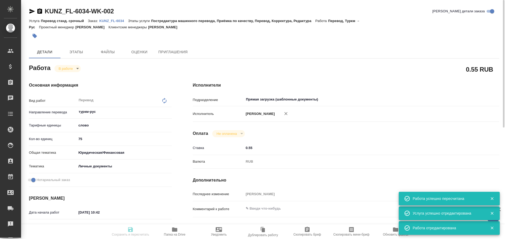
type input "inProgress"
type textarea "Перевод"
type textarea "x"
type input "туркм-рус"
type input "5a8b1489cc6b4906c91bfd90"
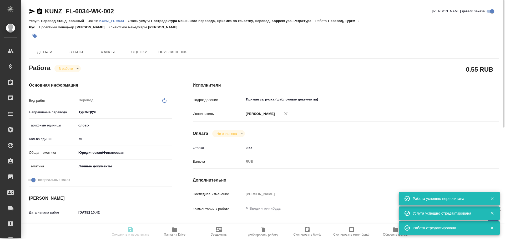
type input "75"
type input "yr-fn"
type input "5a8b8b956a9677013d343cfe"
checkbox input "true"
type input "10.10.2025 10:42"
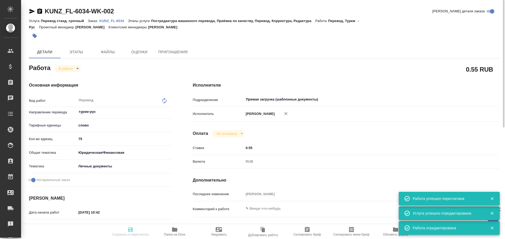
type input "10.10.2025 10:49"
type input "10.10.2025 12:00"
type input "Прямая загрузка (шаблонные документы)"
type input "notPayed"
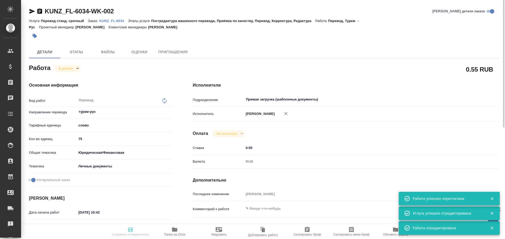
type input "0.55"
type input "RUB"
type input "[PERSON_NAME]"
type textarea "x"
type textarea "/Clients/FL_KUNZ/Orders/KUNZ_FL-6034/Translated/KUNZ_FL-6034-WK-002"
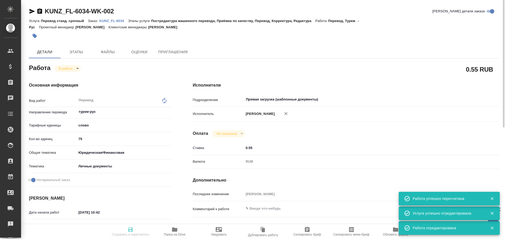
type textarea "x"
type input "KUNZ_FL-6034"
type input "Перевод станд. срочный"
type input "Постредактура машинного перевода, Приёмка по качеству, Перевод, Корректура, Ред…"
type input "Веселова Юлия"
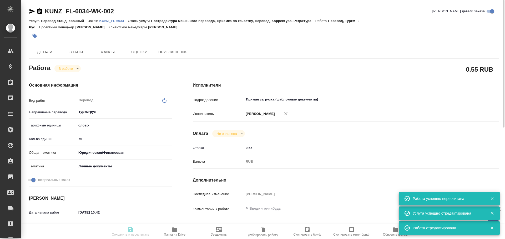
type input "/Clients/FL_KUNZ/Orders/KUNZ_FL-6034"
type textarea "x"
type textarea "перевод главного разворота туркм. паспорта лист с визой тоже отсканирован"
type textarea "x"
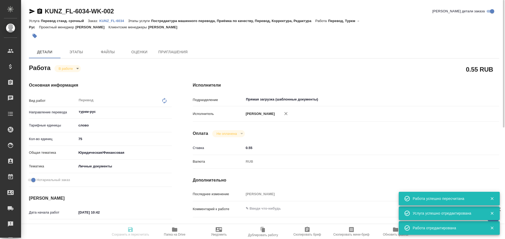
type textarea "x"
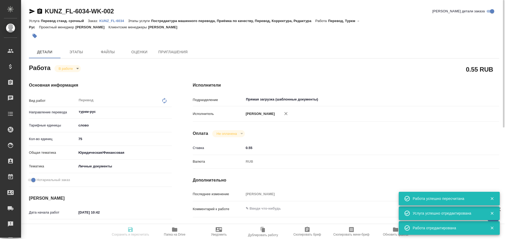
type textarea "x"
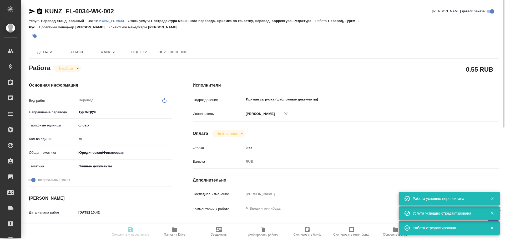
type textarea "x"
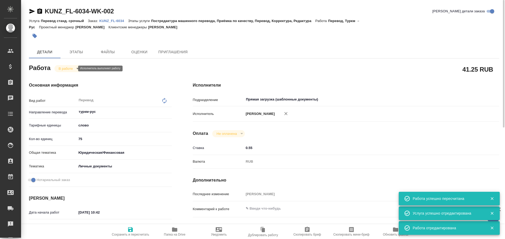
type textarea "x"
click at [63, 69] on body "🙏 .cls-1 fill:#fff; AWATERA Gusev Alexandr Клиенты Спецификации Заказы 0 Чаты T…" at bounding box center [252, 119] width 505 height 239
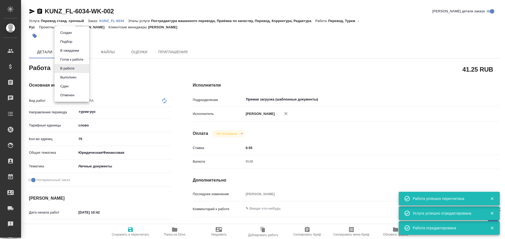
type textarea "x"
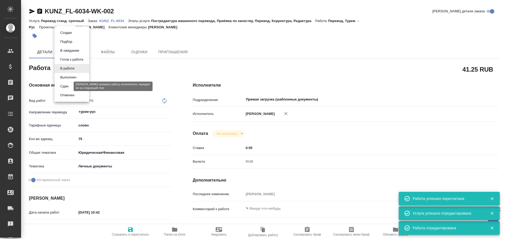
click at [62, 87] on button "Сдан" at bounding box center [64, 87] width 11 height 6
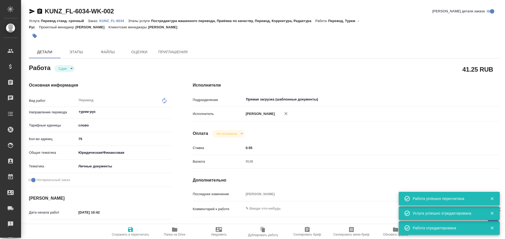
type textarea "x"
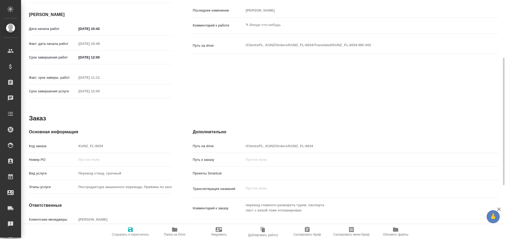
scroll to position [209, 0]
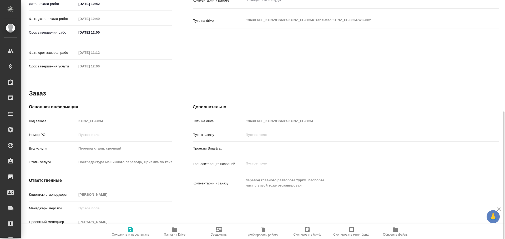
click at [64, 110] on div "Основная информация Код заказа KUNZ_FL-6034 Номер РО Вид услуги Перевод станд. …" at bounding box center [100, 167] width 143 height 127
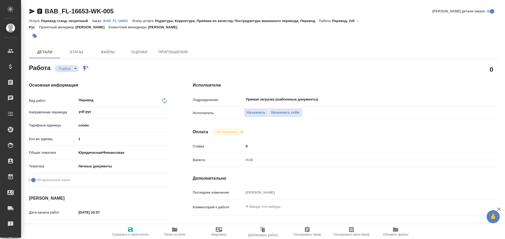
type textarea "x"
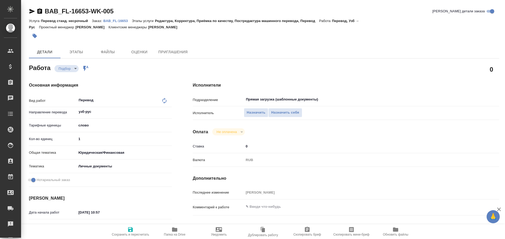
type textarea "x"
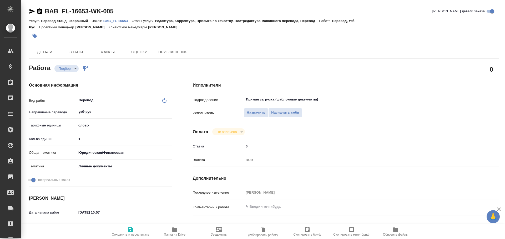
type textarea "x"
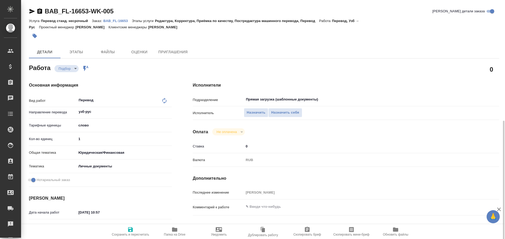
scroll to position [209, 0]
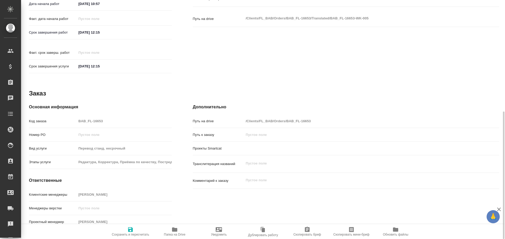
type textarea "x"
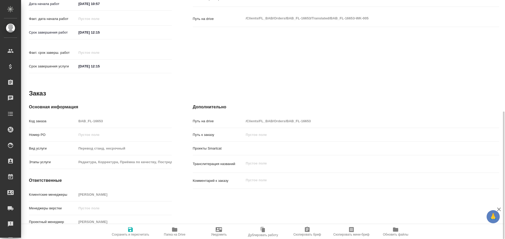
type textarea "x"
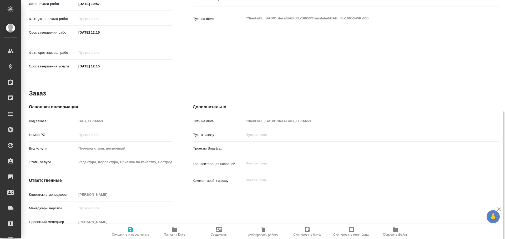
type textarea "x"
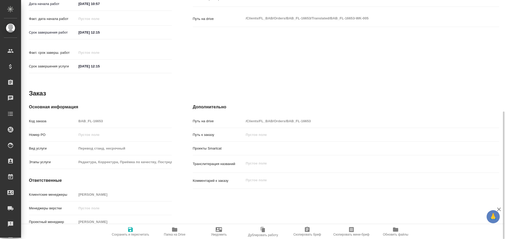
click at [175, 229] on icon "button" at bounding box center [174, 230] width 5 height 4
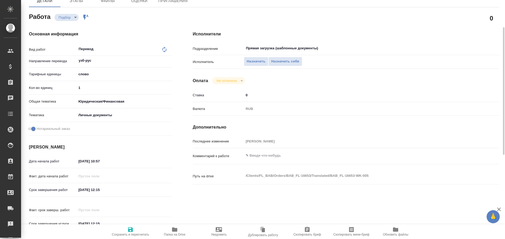
scroll to position [0, 0]
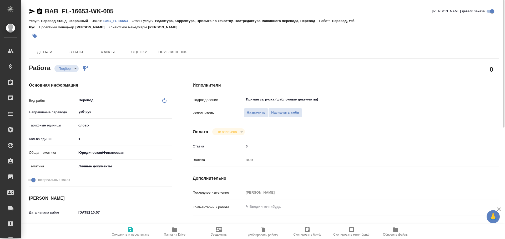
drag, startPoint x: 71, startPoint y: 137, endPoint x: 43, endPoint y: 130, distance: 28.9
click at [51, 134] on div "Вид работ Перевод x ​ Направление перевода узб-рус ​ Тарифные единицы слово 5a8…" at bounding box center [100, 142] width 143 height 94
type textarea "x"
type input "7"
type textarea "x"
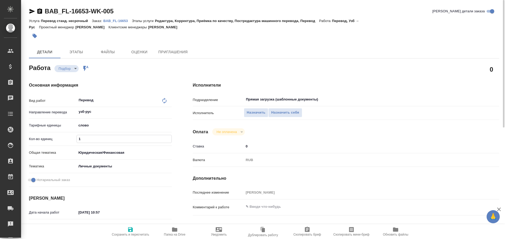
type textarea "x"
type input "75"
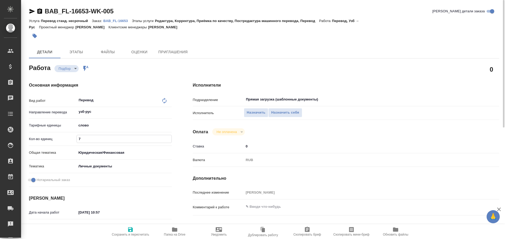
type textarea "x"
type input "75"
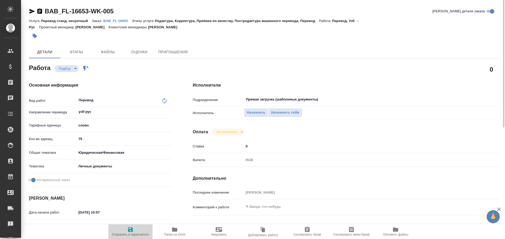
click at [128, 231] on icon "button" at bounding box center [130, 230] width 5 height 5
type textarea "x"
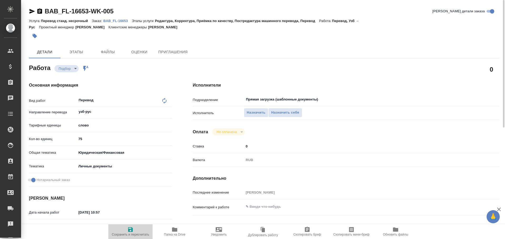
type textarea "x"
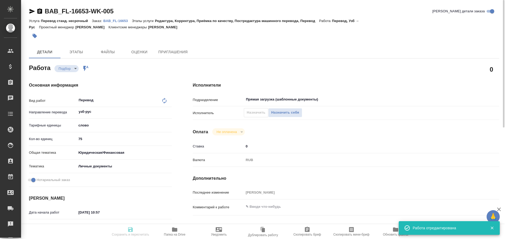
type textarea "x"
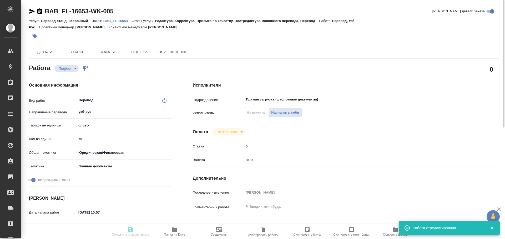
type input "recruiting"
type textarea "Перевод"
type textarea "x"
type input "узб-рус"
type input "5a8b1489cc6b4906c91bfd90"
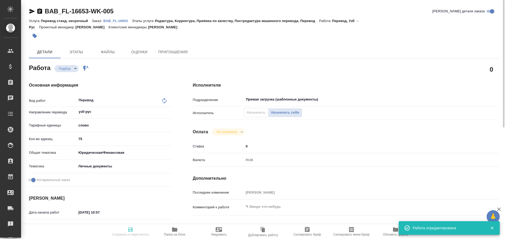
type input "75"
type input "yr-fn"
type input "5a8b8b956a9677013d343cfe"
checkbox input "true"
type input "[DATE] 10:57"
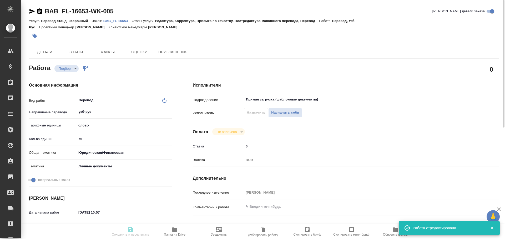
type input "[DATE] 12:15"
type input "Прямая загрузка (шаблонные документы)"
type input "notPayed"
type input "0"
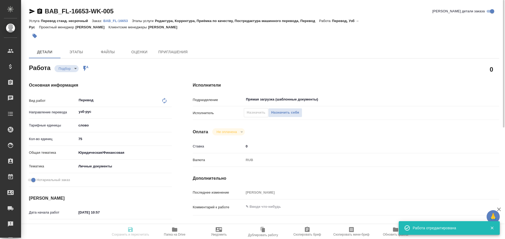
type input "RUB"
type input "[PERSON_NAME]"
type textarea "x"
type textarea "/Clients/FL_BAB/Orders/BAB_FL-16653/Translated/BAB_FL-16653-WK-005"
type textarea "x"
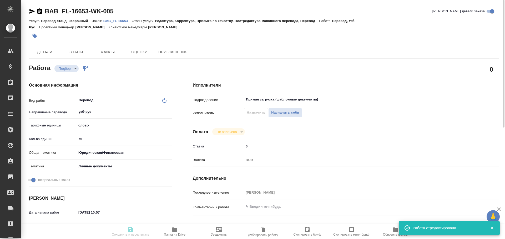
type input "BAB_FL-16653"
type input "Перевод станд. несрочный"
type input "Редактура, Корректура, Приёмка по качеству, Постредактура машинного перевода, П…"
type input "[PERSON_NAME]"
type input "/Clients/FL_BAB/Orders/BAB_FL-16653"
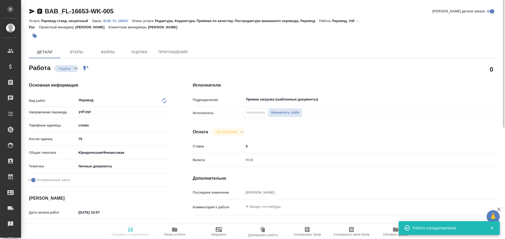
type textarea "x"
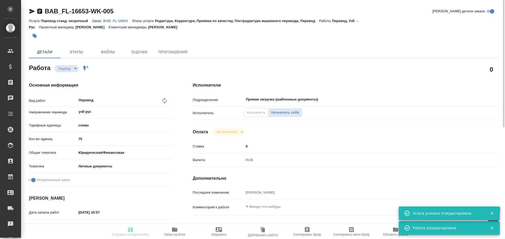
type textarea "x"
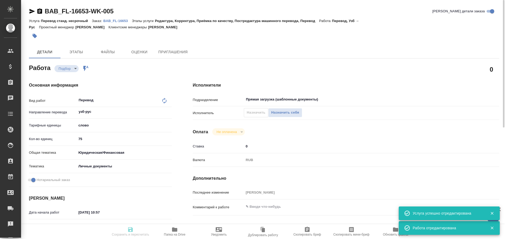
type textarea "x"
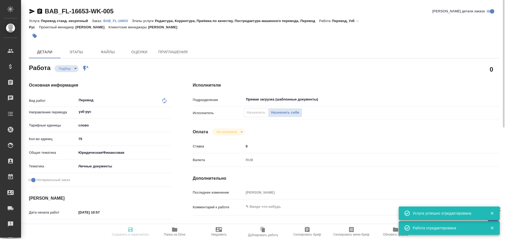
type textarea "x"
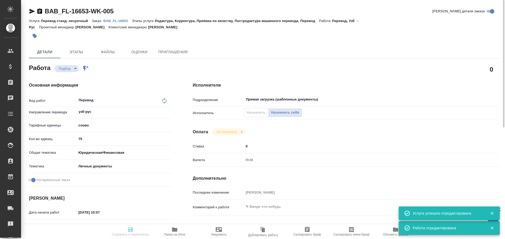
type textarea "x"
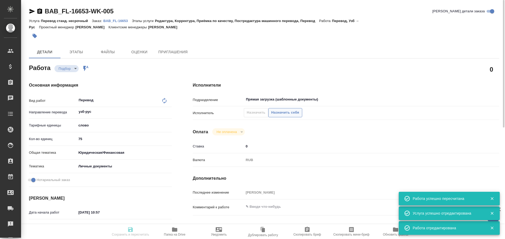
type input "recruiting"
type textarea "Перевод"
type textarea "x"
type input "узб-рус"
type input "5a8b1489cc6b4906c91bfd90"
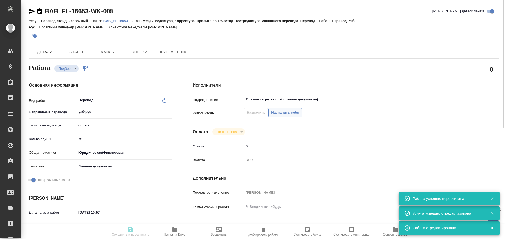
type input "75"
type input "yr-fn"
type input "5a8b8b956a9677013d343cfe"
checkbox input "true"
type input "[DATE] 10:57"
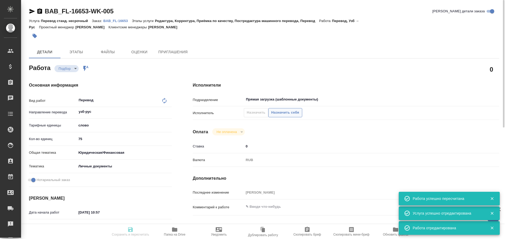
type input "[DATE] 12:15"
type input "Прямая загрузка (шаблонные документы)"
type input "notPayed"
type input "0"
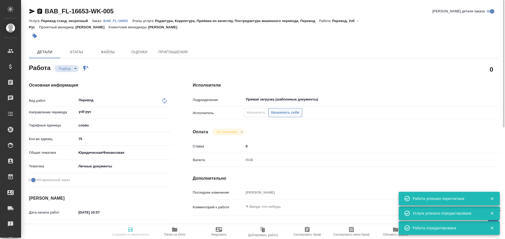
type input "RUB"
type input "[PERSON_NAME]"
type textarea "x"
type textarea "/Clients/FL_BAB/Orders/BAB_FL-16653/Translated/BAB_FL-16653-WK-005"
type textarea "x"
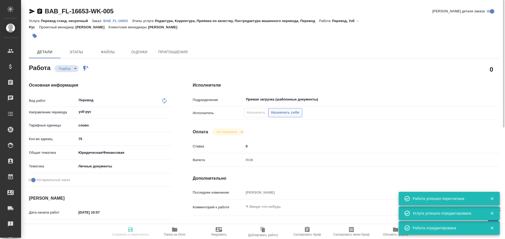
type input "BAB_FL-16653"
type input "Перевод станд. несрочный"
type input "Редактура, Корректура, Приёмка по качеству, Постредактура машинного перевода, П…"
type input "[PERSON_NAME]"
type input "/Clients/FL_BAB/Orders/BAB_FL-16653"
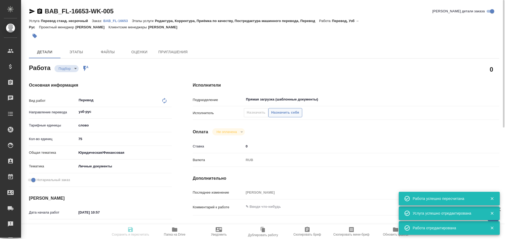
type textarea "x"
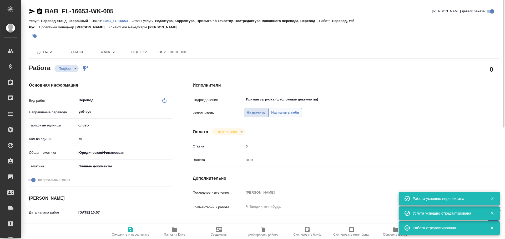
type textarea "x"
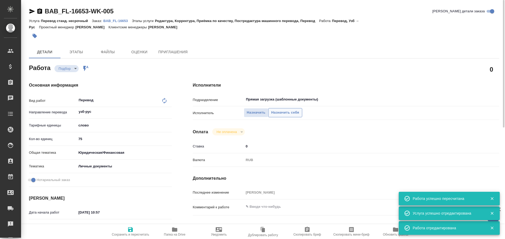
type textarea "x"
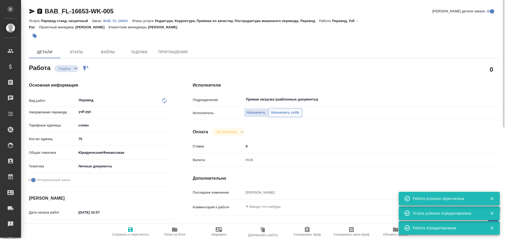
type textarea "x"
click at [274, 115] on span "Назначить себя" at bounding box center [285, 113] width 28 height 6
type textarea "x"
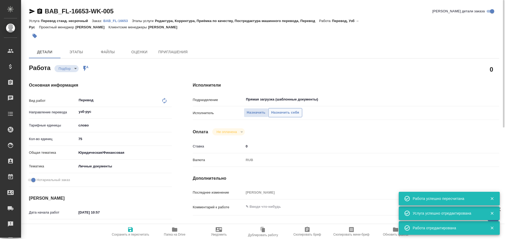
type textarea "x"
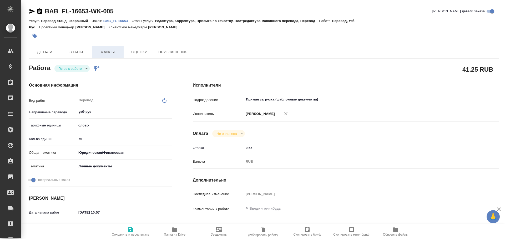
type textarea "x"
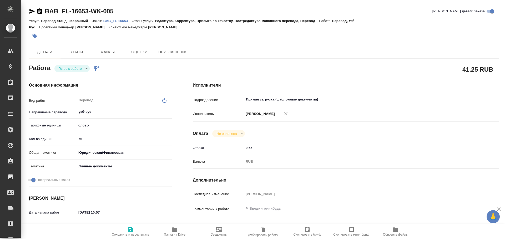
type textarea "x"
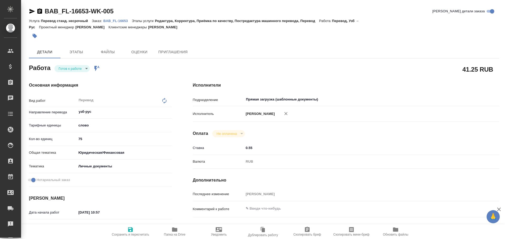
type textarea "x"
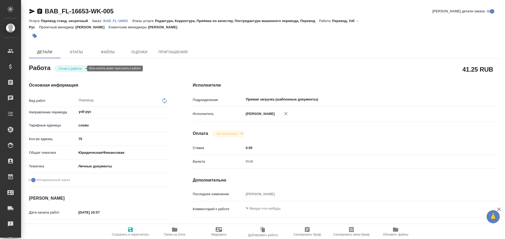
click at [65, 68] on body "🙏 .cls-1 fill:#fff; AWATERA [PERSON_NAME] Спецификации Заказы Чаты Todo Проекты…" at bounding box center [252, 119] width 505 height 239
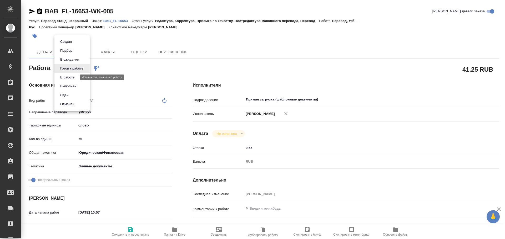
click at [66, 76] on button "В работе" at bounding box center [67, 78] width 17 height 6
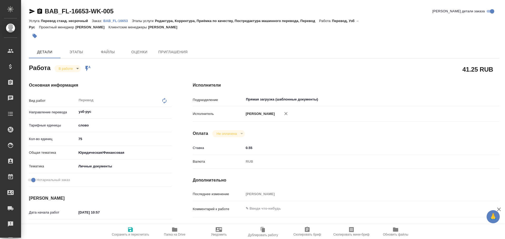
type textarea "x"
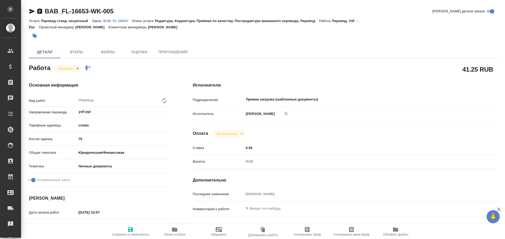
type textarea "x"
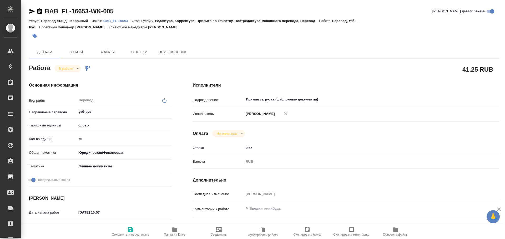
type textarea "x"
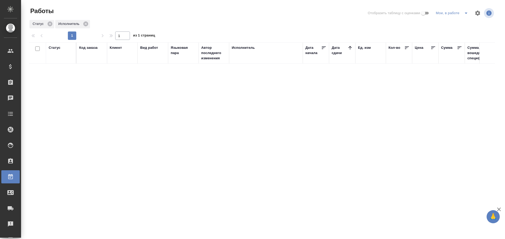
click at [466, 13] on icon "split button" at bounding box center [465, 13] width 3 height 1
click at [452, 27] on li "Стандартные настройки" at bounding box center [452, 23] width 50 height 8
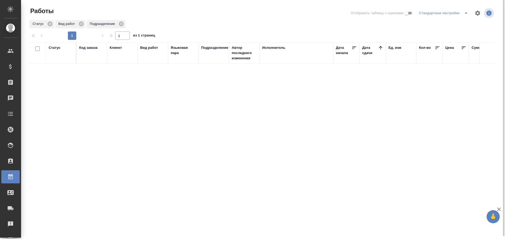
click at [463, 14] on icon "split button" at bounding box center [465, 13] width 6 height 6
click at [454, 21] on li "Мои, в работе" at bounding box center [444, 23] width 54 height 8
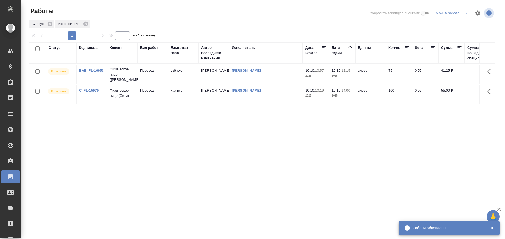
click at [159, 74] on td "Перевод" at bounding box center [152, 74] width 30 height 18
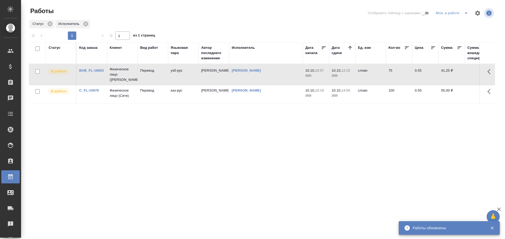
click at [159, 74] on td "Перевод" at bounding box center [152, 74] width 30 height 18
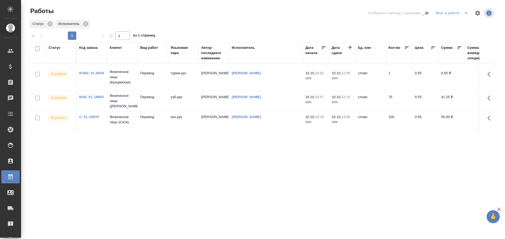
click at [463, 14] on icon "split button" at bounding box center [465, 13] width 6 height 6
click at [449, 23] on li "Стандартные настройки" at bounding box center [452, 23] width 50 height 8
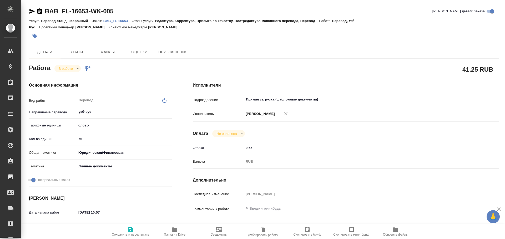
type textarea "x"
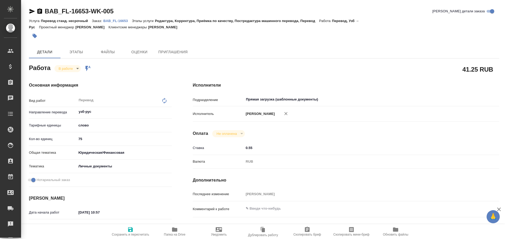
type textarea "x"
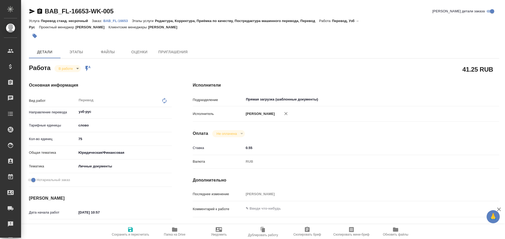
type textarea "x"
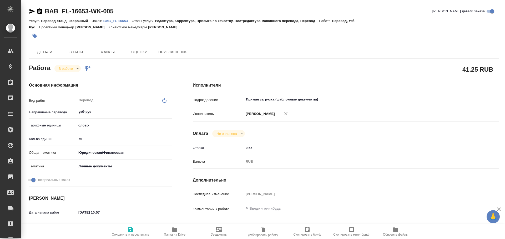
type textarea "x"
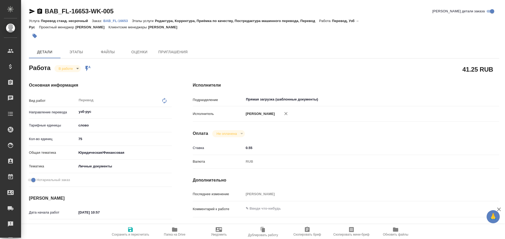
type textarea "x"
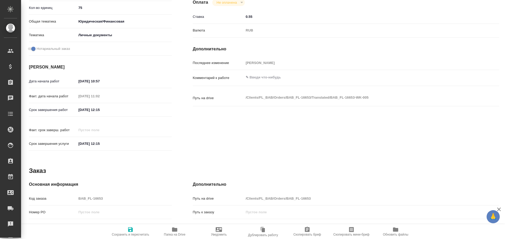
type textarea "x"
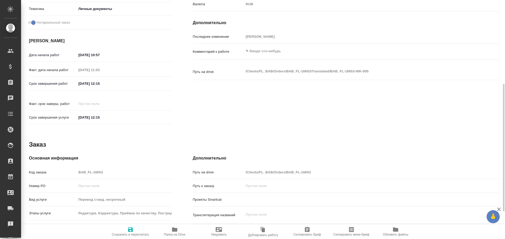
scroll to position [209, 0]
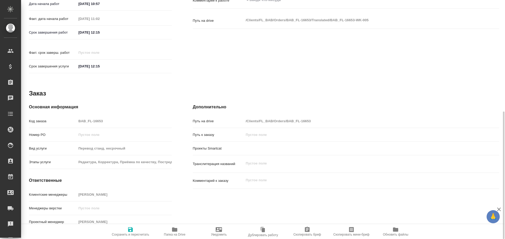
click at [173, 231] on icon "button" at bounding box center [174, 230] width 5 height 4
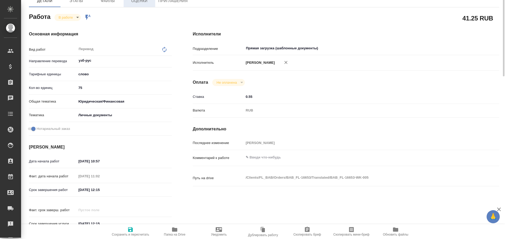
scroll to position [0, 0]
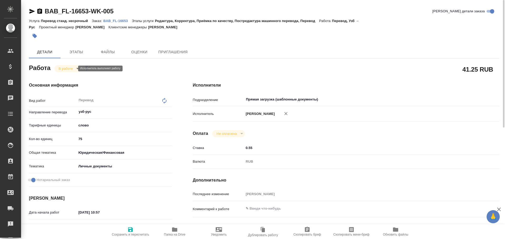
click at [59, 68] on body "🙏 .cls-1 fill:#fff; AWATERA Gusev Alexandr Клиенты Спецификации Заказы 0 Чаты T…" at bounding box center [252, 119] width 505 height 239
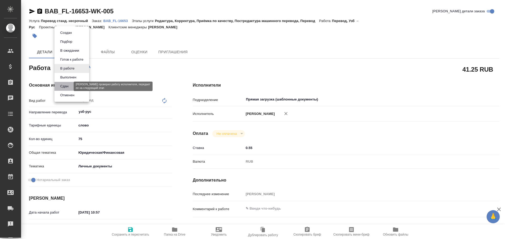
click at [67, 86] on button "Сдан" at bounding box center [64, 87] width 11 height 6
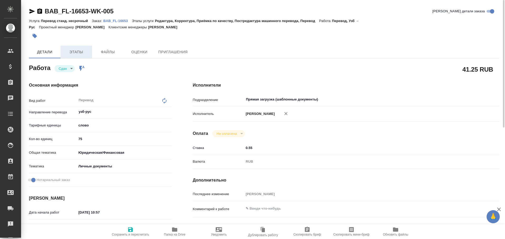
type textarea "x"
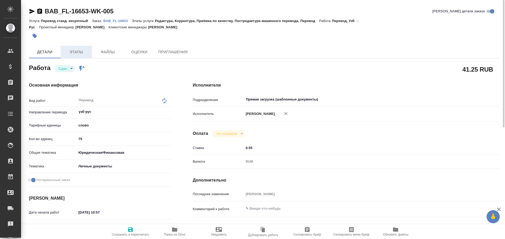
type textarea "x"
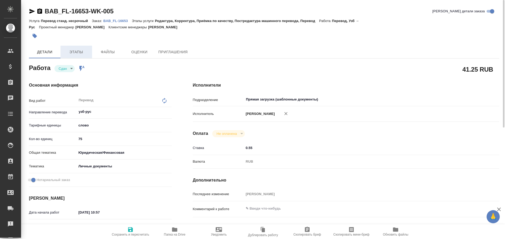
click at [66, 47] on button "Этапы" at bounding box center [76, 52] width 32 height 13
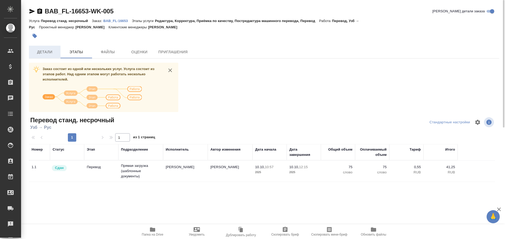
click at [40, 49] on span "Детали" at bounding box center [44, 52] width 25 height 7
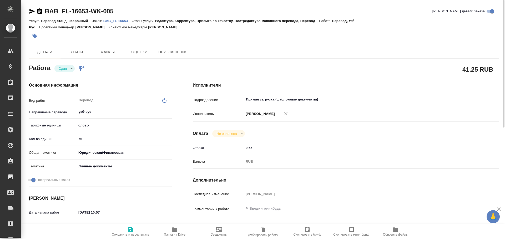
type textarea "x"
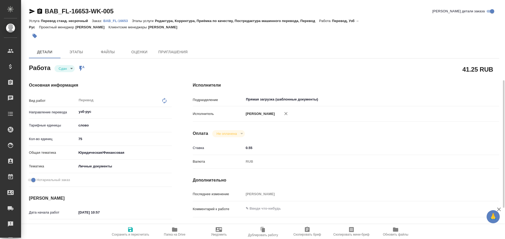
scroll to position [209, 0]
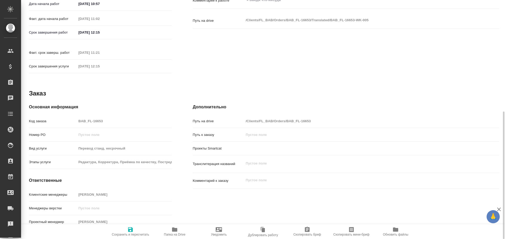
type textarea "x"
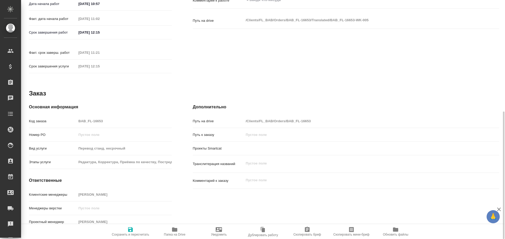
click at [66, 117] on div "Код заказа BAB_FL-16653" at bounding box center [100, 121] width 143 height 9
type textarea "x"
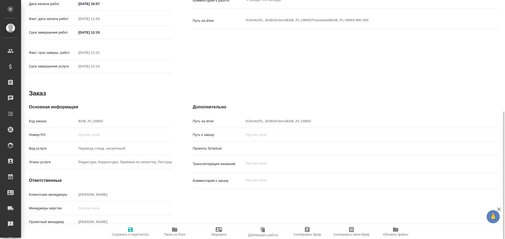
type textarea "x"
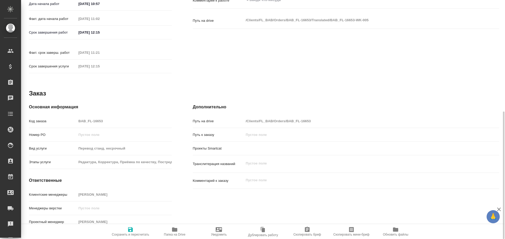
type textarea "x"
click at [64, 119] on div "Код заказа BAB_FL-16653" at bounding box center [100, 121] width 143 height 9
type textarea "x"
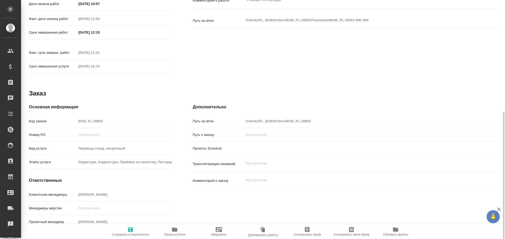
type textarea "x"
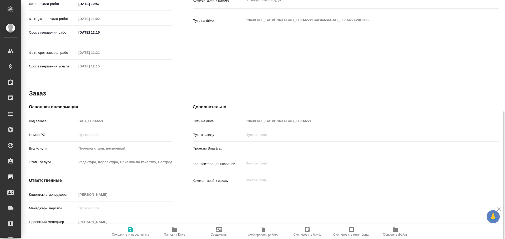
type textarea "x"
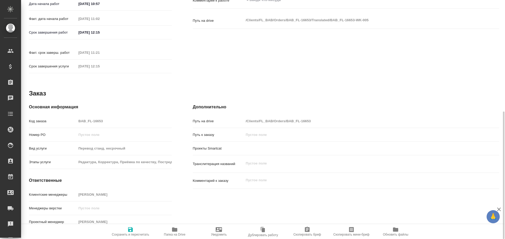
type textarea "x"
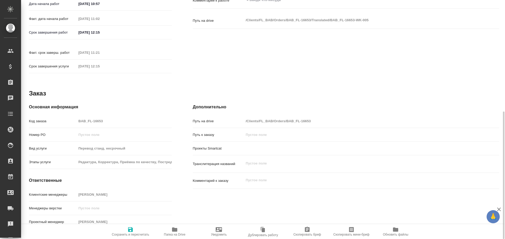
type textarea "x"
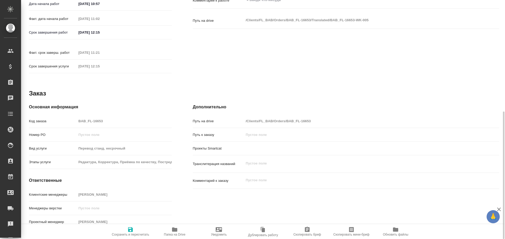
type textarea "x"
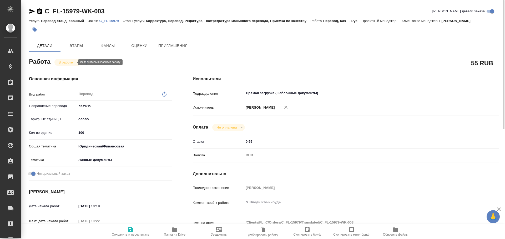
click at [61, 62] on body "🙏 .cls-1 fill:#fff; AWATERA [PERSON_NAME] Спецификации Заказы 0 Чаты Todo Проек…" at bounding box center [252, 119] width 505 height 239
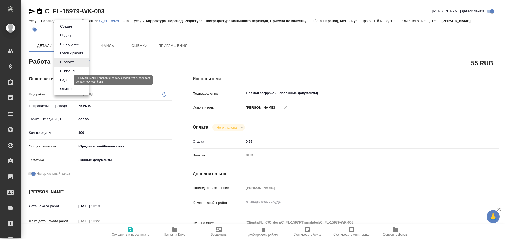
click at [64, 79] on button "Сдан" at bounding box center [64, 80] width 11 height 6
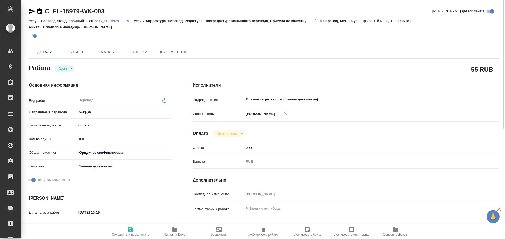
type textarea "x"
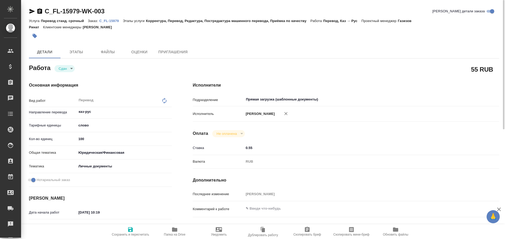
click at [128, 228] on span "Сохранить и пересчитать" at bounding box center [130, 232] width 38 height 10
type textarea "x"
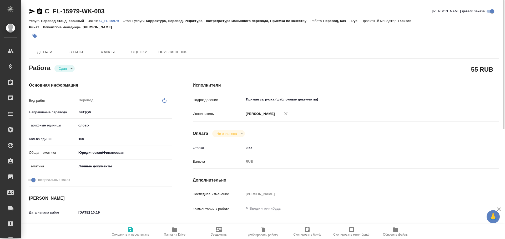
type textarea "x"
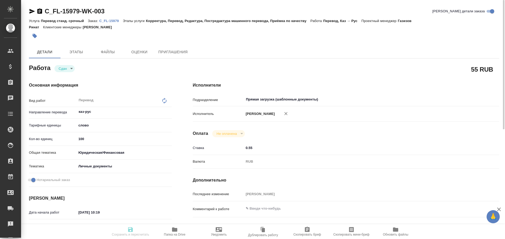
type textarea "x"
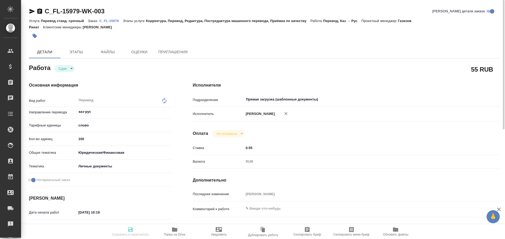
type textarea "x"
type input "closed"
type textarea "Перевод"
type textarea "x"
type input "каз-рус"
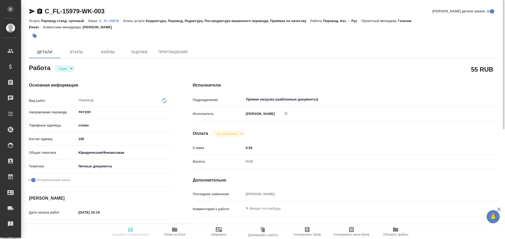
type input "5a8b1489cc6b4906c91bfd90"
type input "100"
type input "yr-fn"
type input "5a8b8b956a9677013d343cfe"
checkbox input "true"
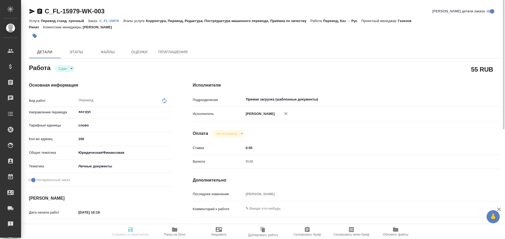
type input "[DATE] 10:19"
type input "[DATE] 10:22"
type input "[DATE] 14:00"
type input "[DATE] 11:28"
type input "[DATE] 14:00"
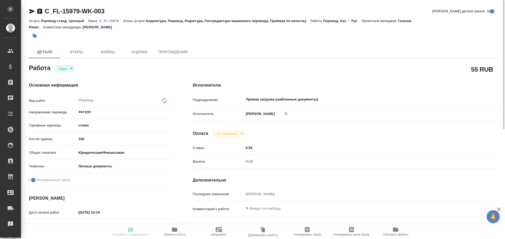
type input "Прямая загрузка (шаблонные документы)"
type input "notPayed"
type input "0.55"
type input "RUB"
type input "[PERSON_NAME]"
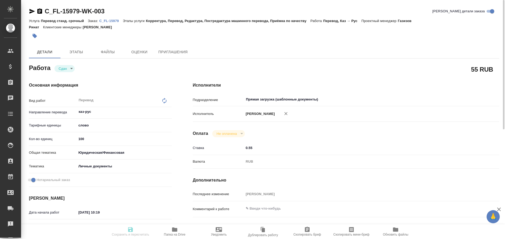
type textarea "x"
type textarea "/Clients/FL_C/Orders/C_FL-15979/Translated/C_FL-15979-WK-003"
type textarea "x"
type input "C_FL-15979"
type input "Перевод станд. срочный"
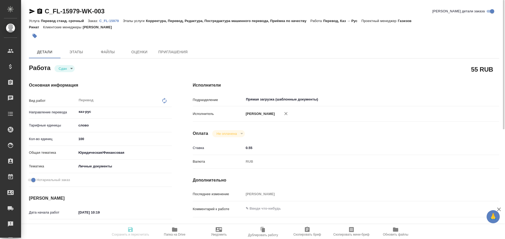
type input "Корректура, Перевод, Редактура, Постредактура машинного перевода, Приёмка по ка…"
type input "[PERSON_NAME]"
type input "/Clients/FL_C/Orders/C_FL-15979"
type textarea "x"
type textarea "нот на гражданство"
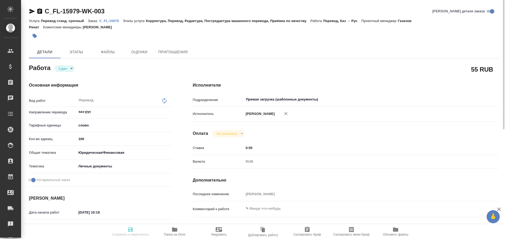
type textarea "x"
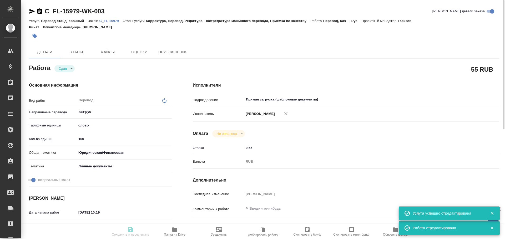
type textarea "x"
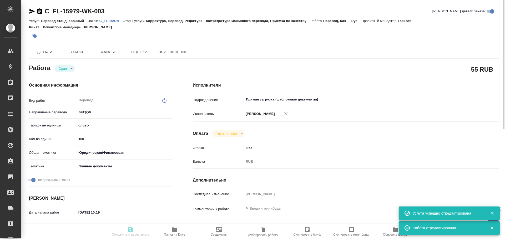
type textarea "x"
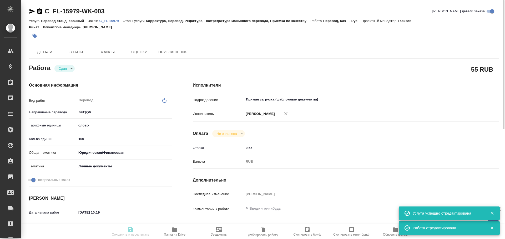
type textarea "x"
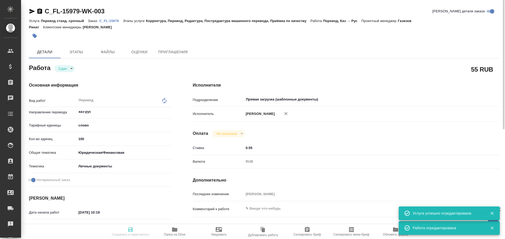
type textarea "x"
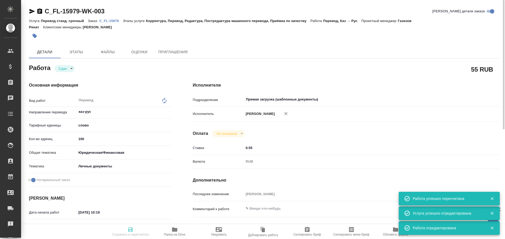
type input "closed"
type textarea "Перевод"
type textarea "x"
type input "каз-рус"
type input "5a8b1489cc6b4906c91bfd90"
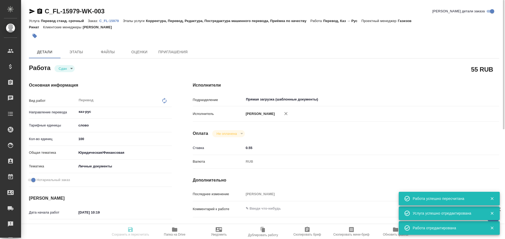
type input "100"
type input "yr-fn"
type input "5a8b8b956a9677013d343cfe"
checkbox input "true"
type input "[DATE] 10:19"
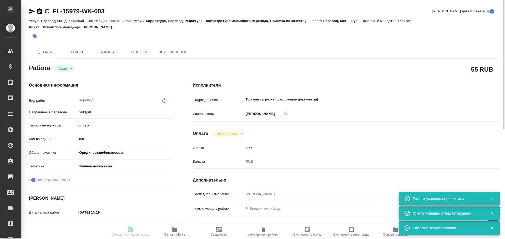
type input "[DATE] 10:22"
type input "[DATE] 14:00"
type input "[DATE] 11:28"
type input "[DATE] 14:00"
type input "Прямая загрузка (шаблонные документы)"
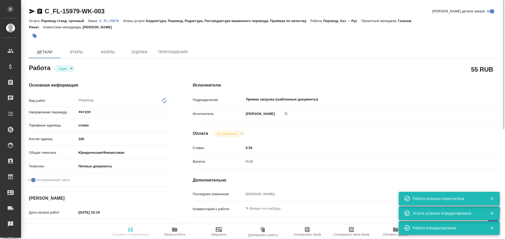
type input "notPayed"
type input "0.55"
type input "RUB"
type input "[PERSON_NAME]"
type textarea "x"
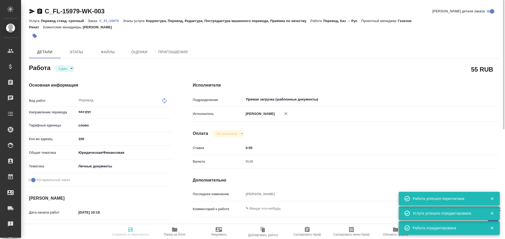
type textarea "/Clients/FL_C/Orders/C_FL-15979/Translated/C_FL-15979-WK-003"
type textarea "x"
type input "C_FL-15979"
type input "Перевод станд. срочный"
type input "Корректура, Перевод, Редактура, Постредактура машинного перевода, Приёмка по ка…"
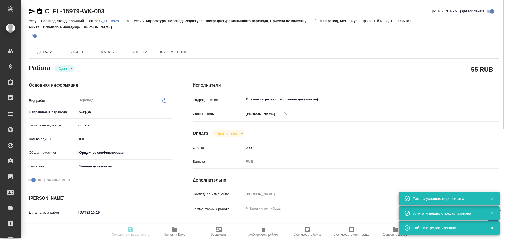
type input "[PERSON_NAME]"
type input "/Clients/FL_C/Orders/C_FL-15979"
type textarea "x"
type textarea "нот на гражданство"
type textarea "x"
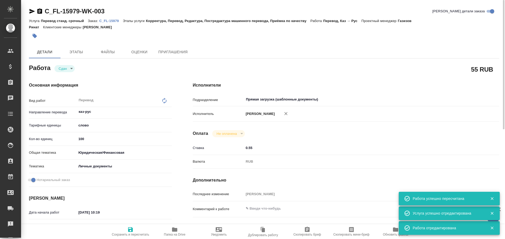
type textarea "x"
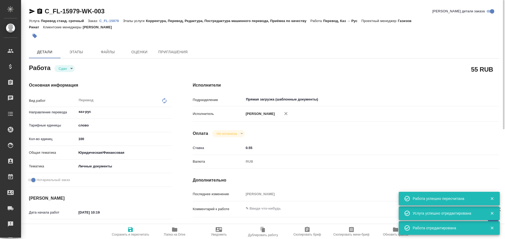
type textarea "x"
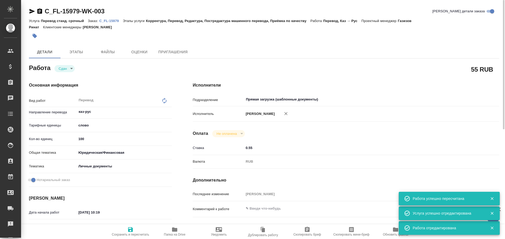
type textarea "x"
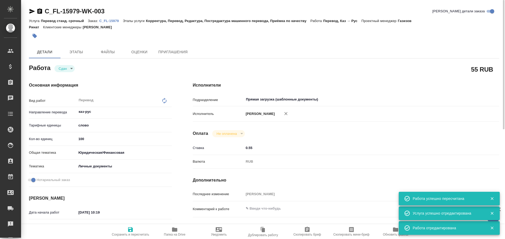
type textarea "x"
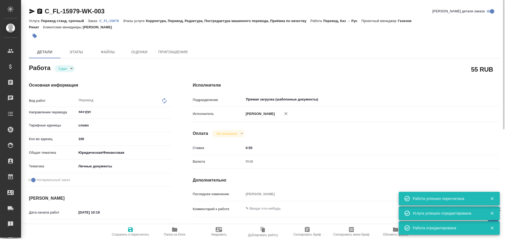
type textarea "x"
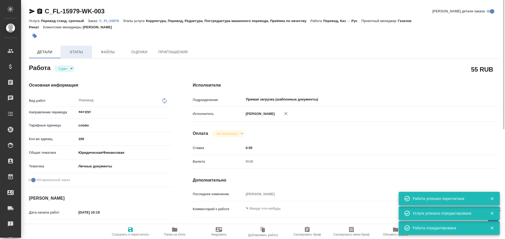
click at [79, 58] on button "Этапы" at bounding box center [76, 52] width 32 height 13
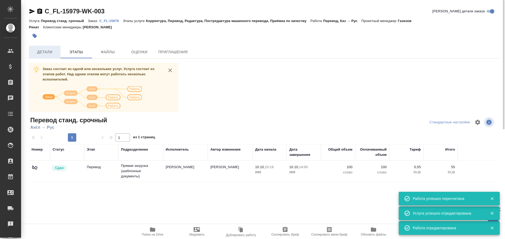
click at [55, 55] on span "Детали" at bounding box center [44, 52] width 25 height 7
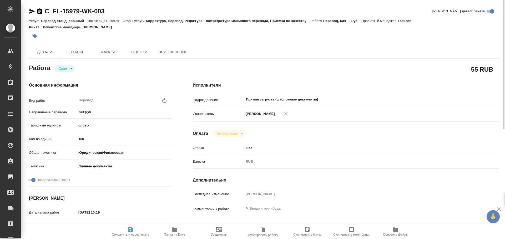
type textarea "x"
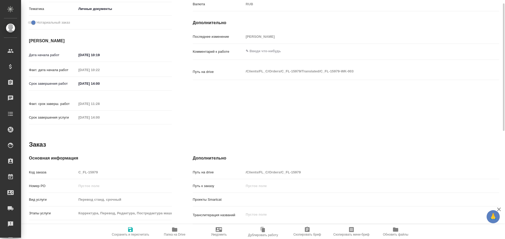
scroll to position [209, 0]
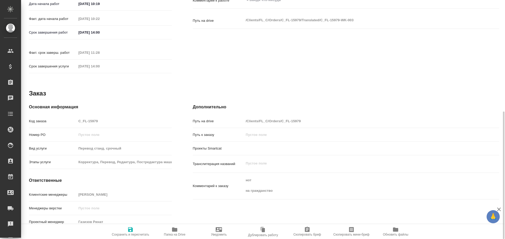
type textarea "x"
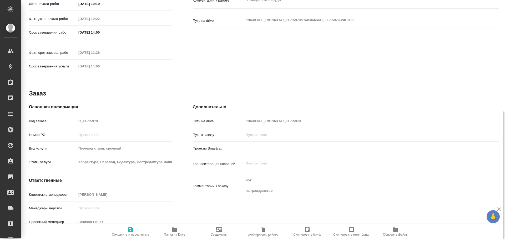
type textarea "x"
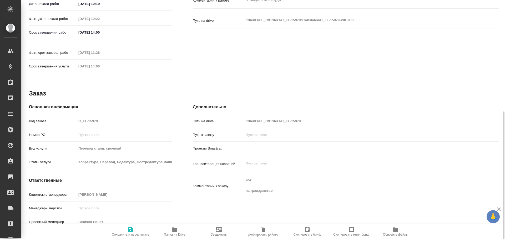
type textarea "x"
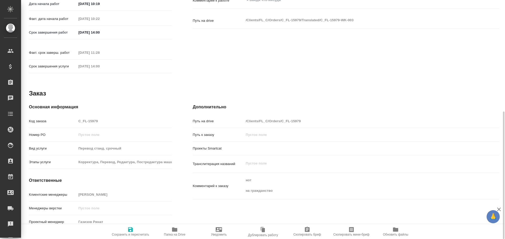
type textarea "x"
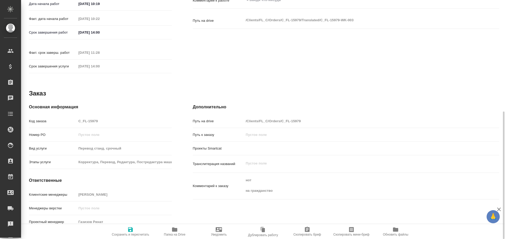
click at [65, 117] on div "Код заказа C_FL-15979" at bounding box center [100, 121] width 143 height 9
type textarea "x"
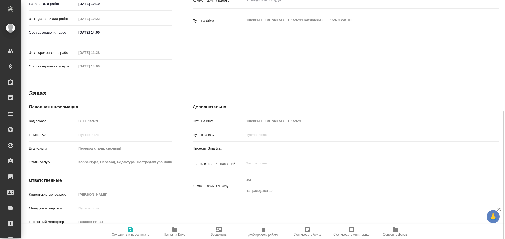
type textarea "x"
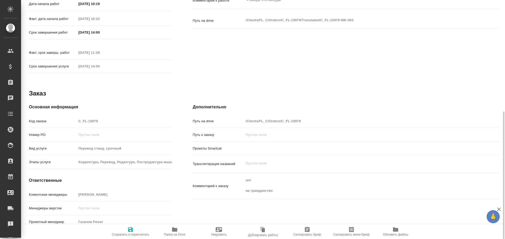
type textarea "x"
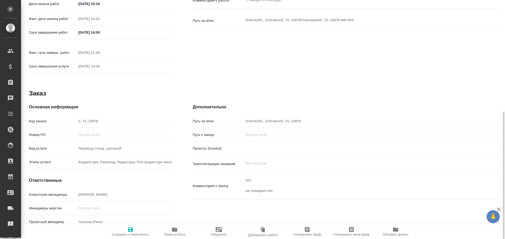
type textarea "x"
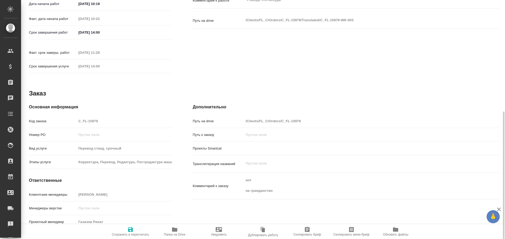
type textarea "x"
